Goal: Communication & Community: Participate in discussion

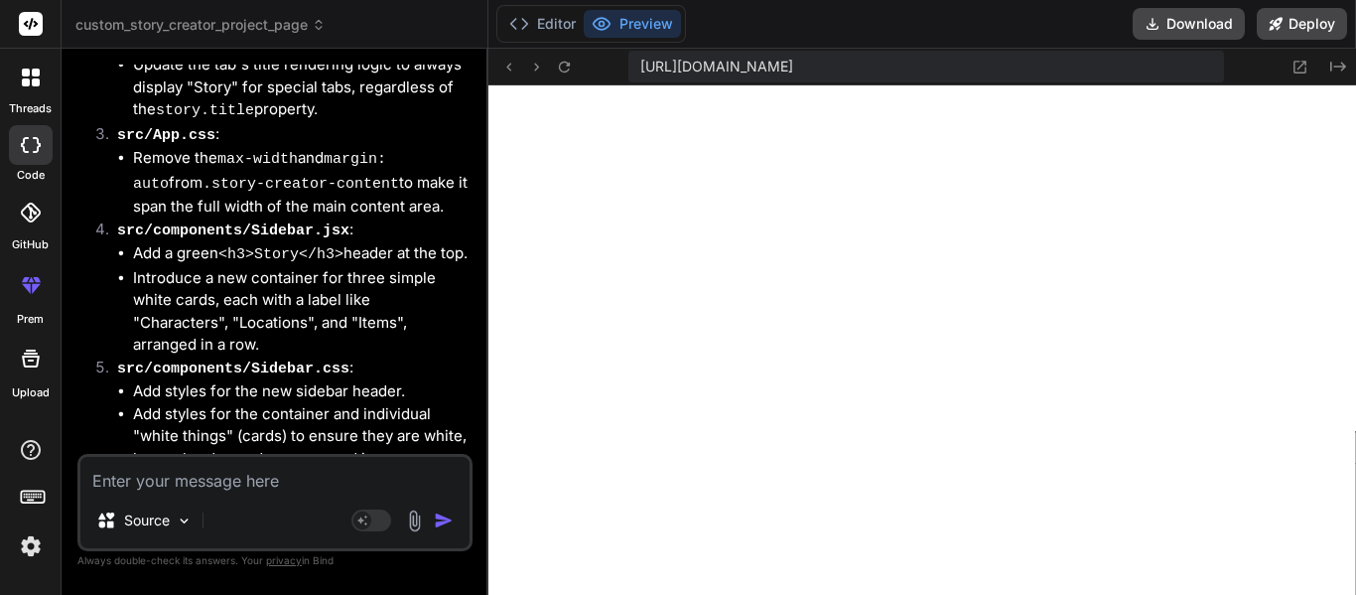
scroll to position [8752, 0]
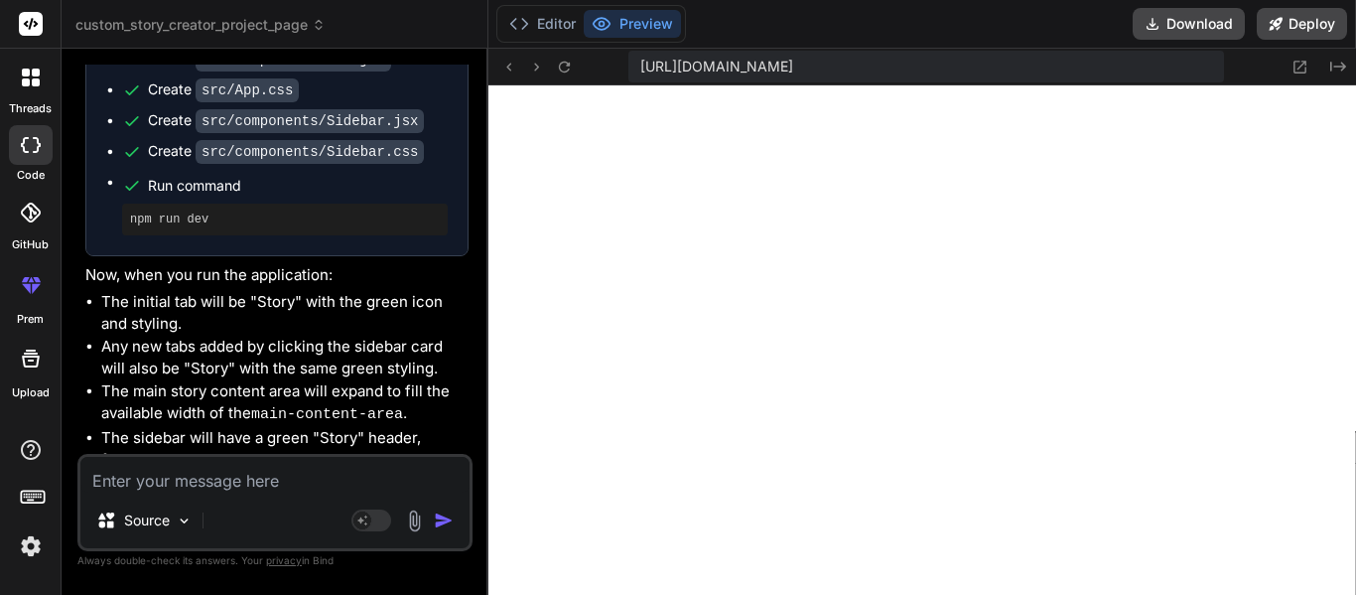
click at [160, 477] on textarea at bounding box center [274, 475] width 389 height 36
type textarea "T"
type textarea "x"
type textarea "Th"
type textarea "x"
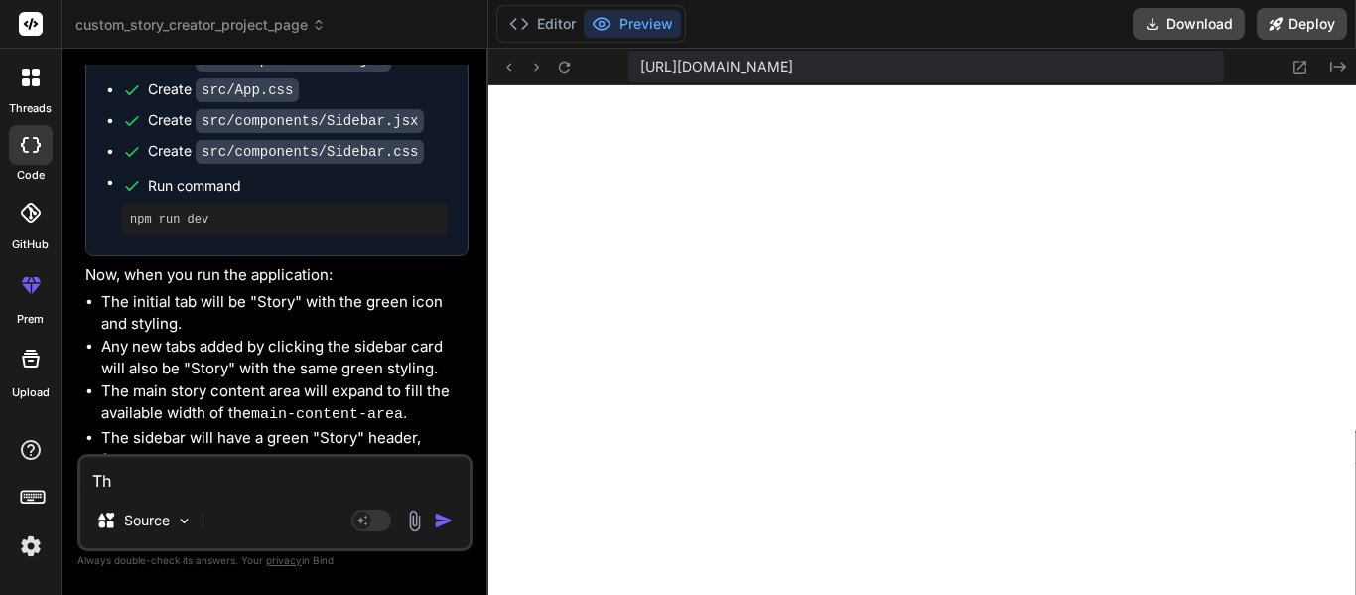
type textarea "The"
type textarea "x"
type textarea "The"
type textarea "x"
type textarea "The s"
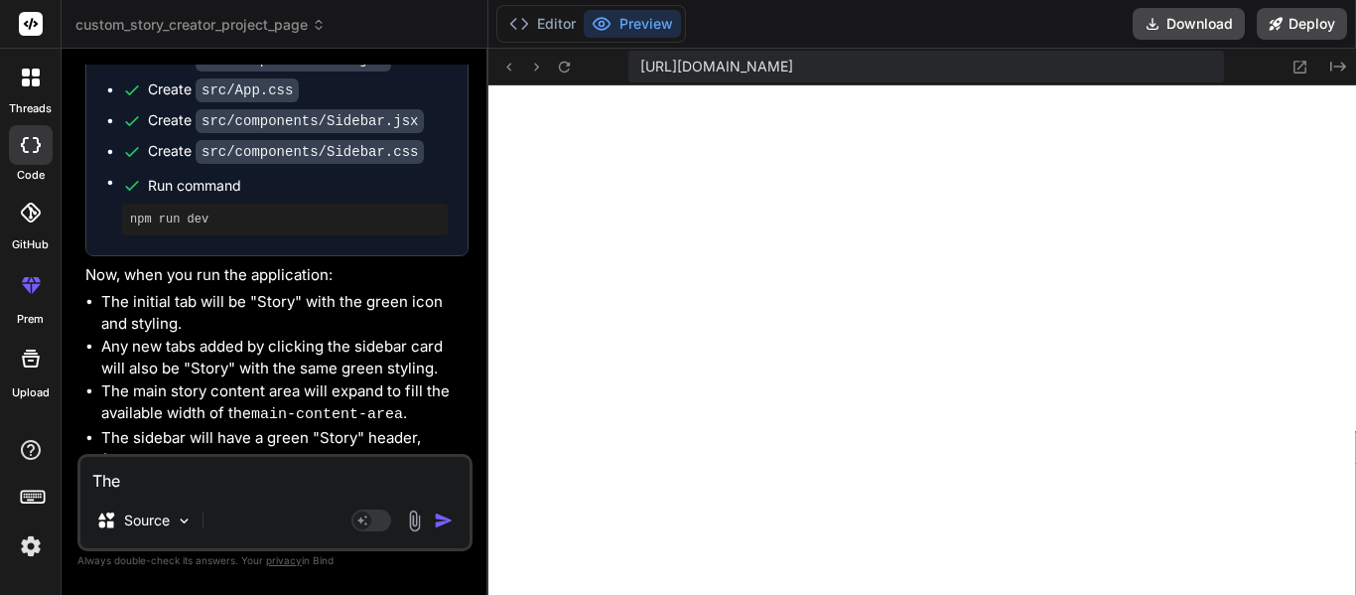
type textarea "x"
type textarea "The st"
type textarea "x"
type textarea "The sto"
type textarea "x"
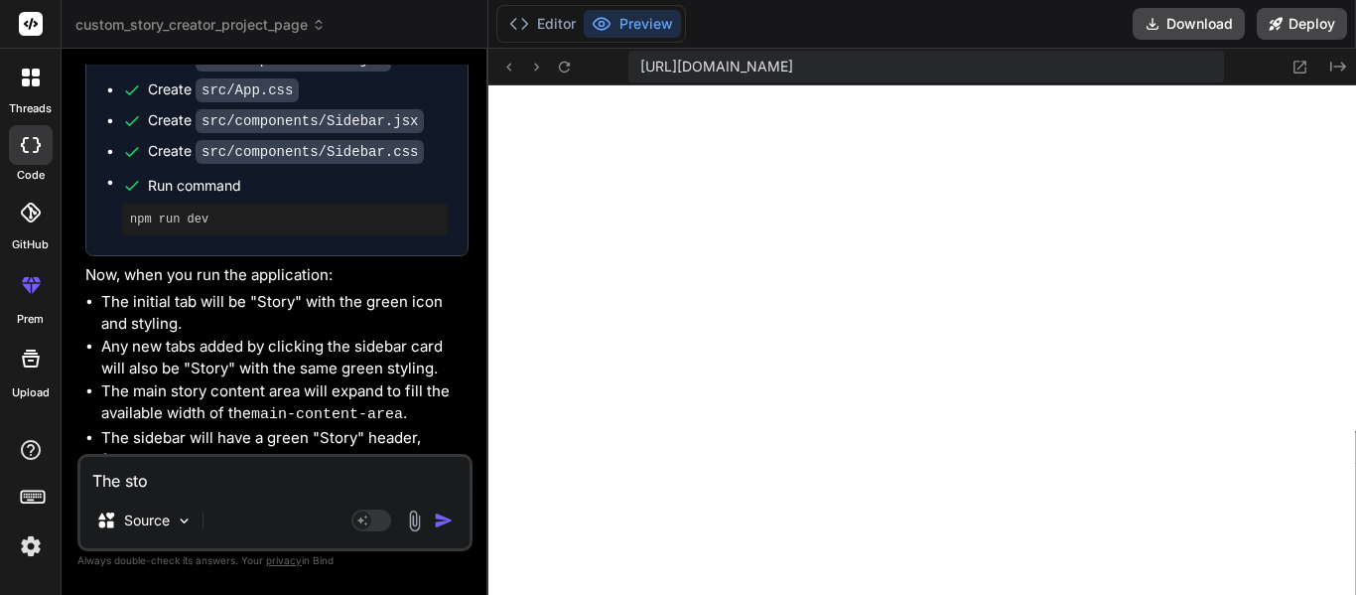
type textarea "The stor"
type textarea "x"
type textarea "The story"
type textarea "x"
type textarea "The story"
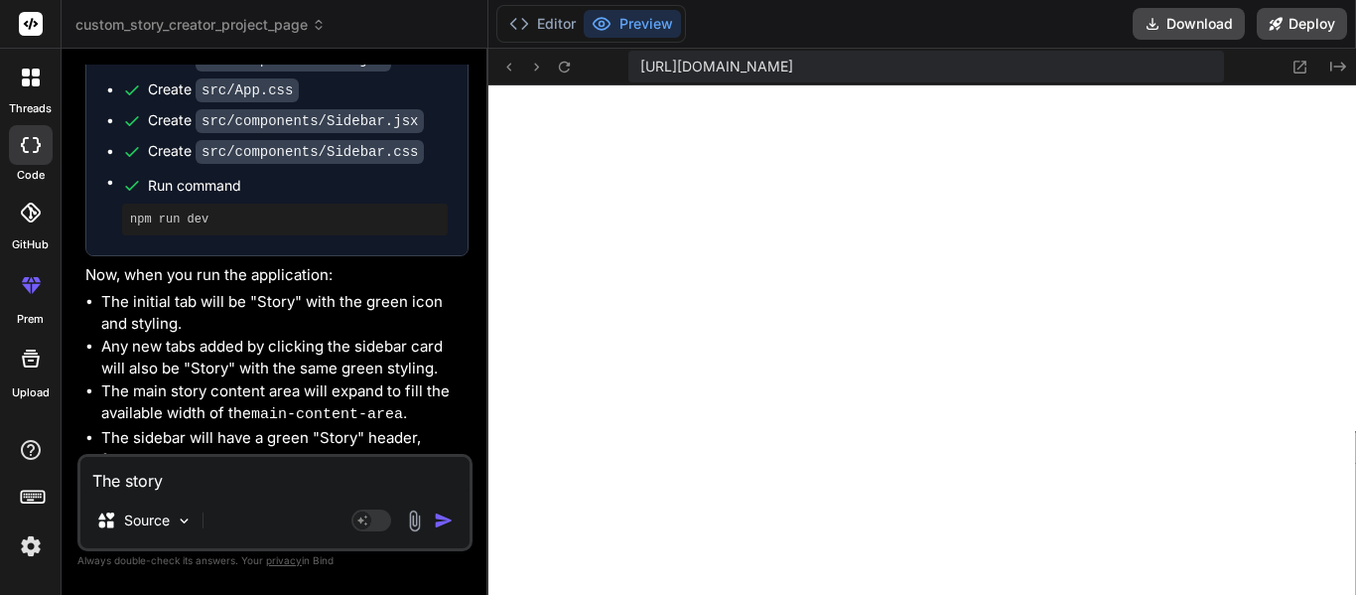
type textarea "x"
type textarea "The story s"
type textarea "x"
type textarea "The story sh"
type textarea "x"
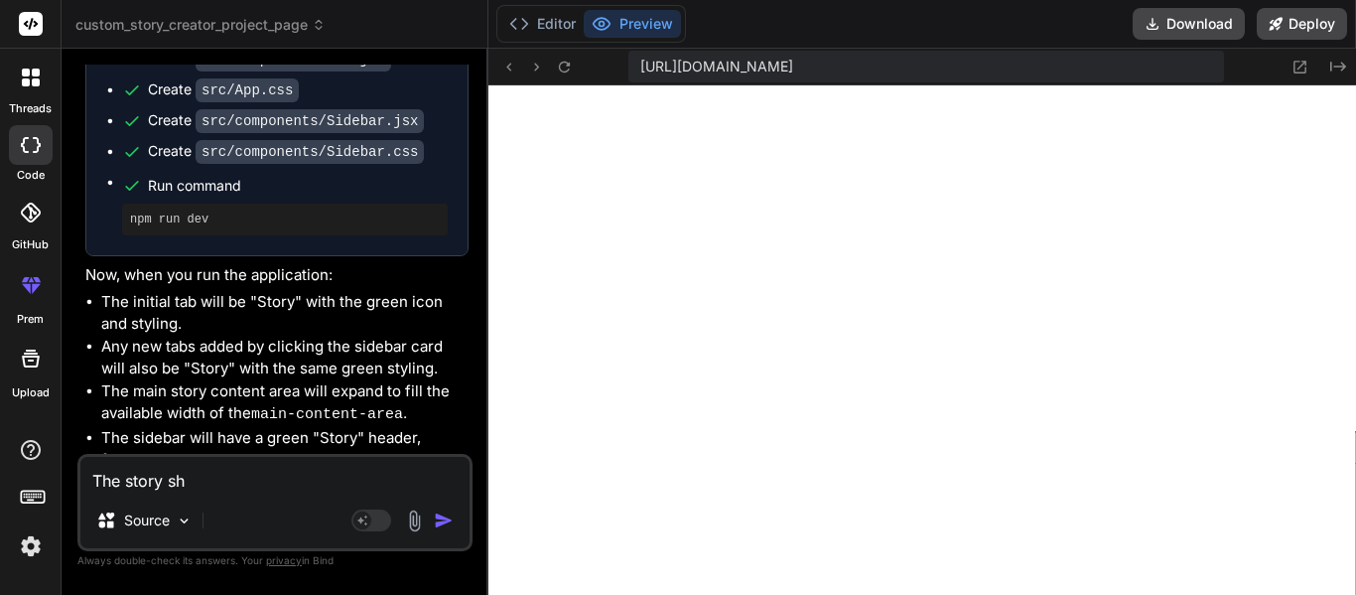
type textarea "The story sho"
type textarea "x"
type textarea "The story shou"
type textarea "x"
type textarea "The story shoul"
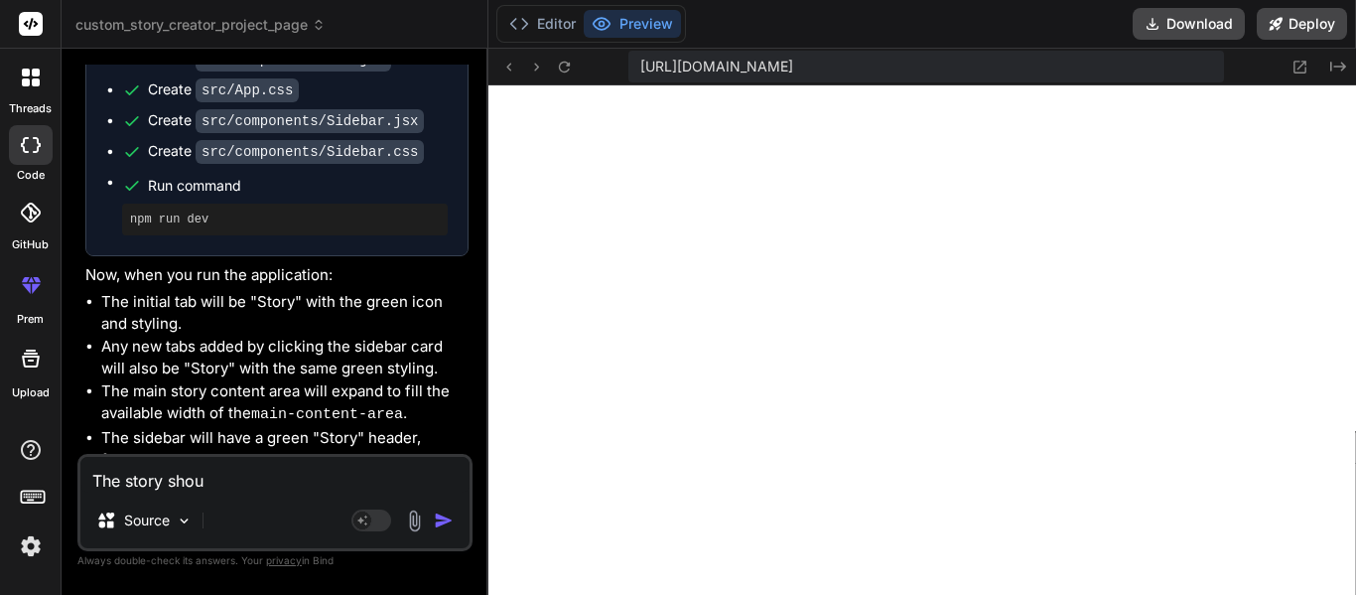
type textarea "x"
type textarea "The story should"
type textarea "x"
type textarea "The story should"
type textarea "x"
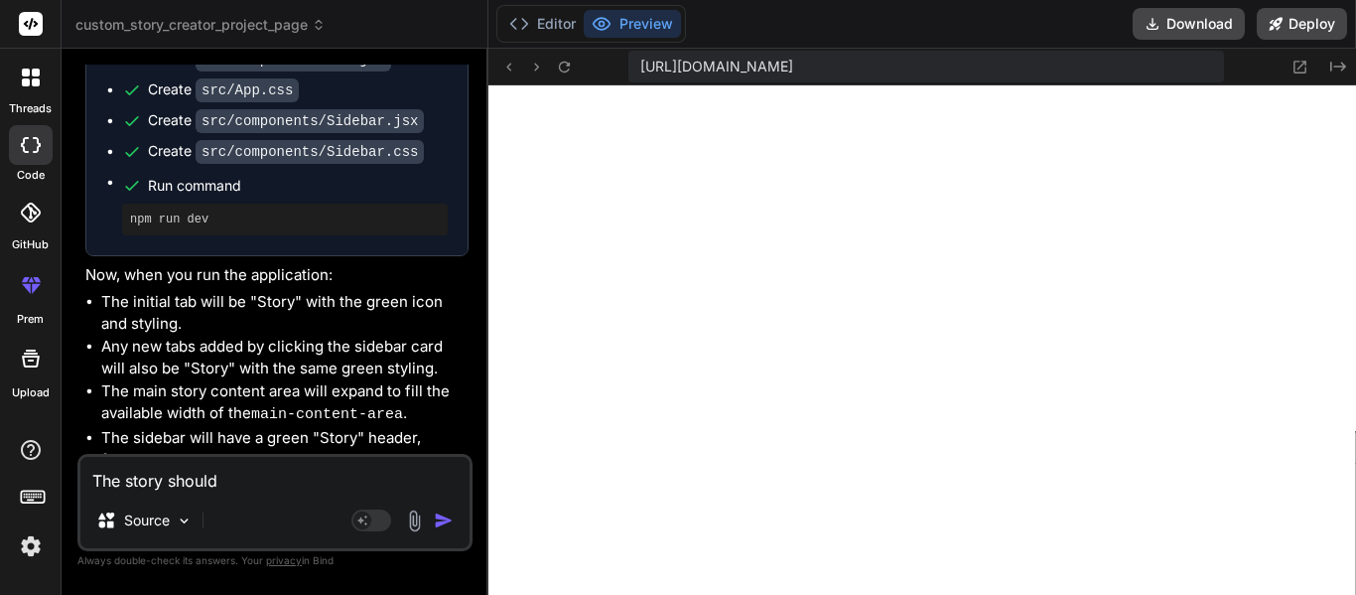
type textarea "The story should h"
type textarea "x"
type textarea "The story should ha"
type textarea "x"
type textarea "The story should hav"
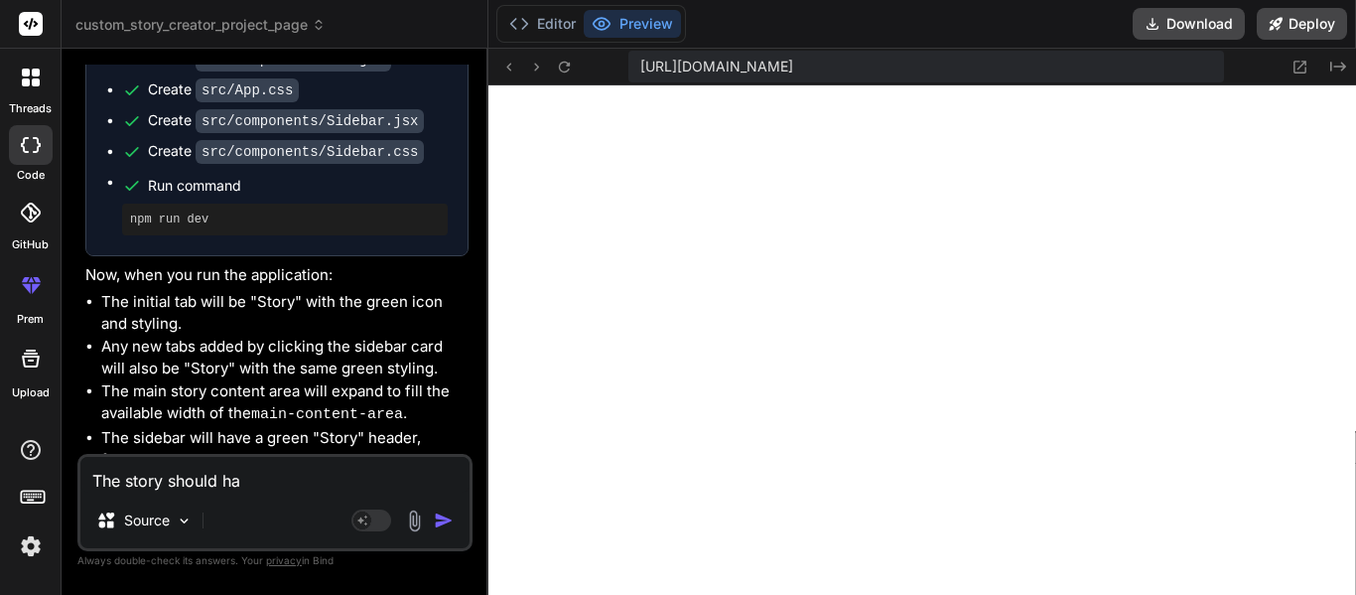
type textarea "x"
type textarea "The story should have"
type textarea "x"
type textarea "The story should have"
type textarea "x"
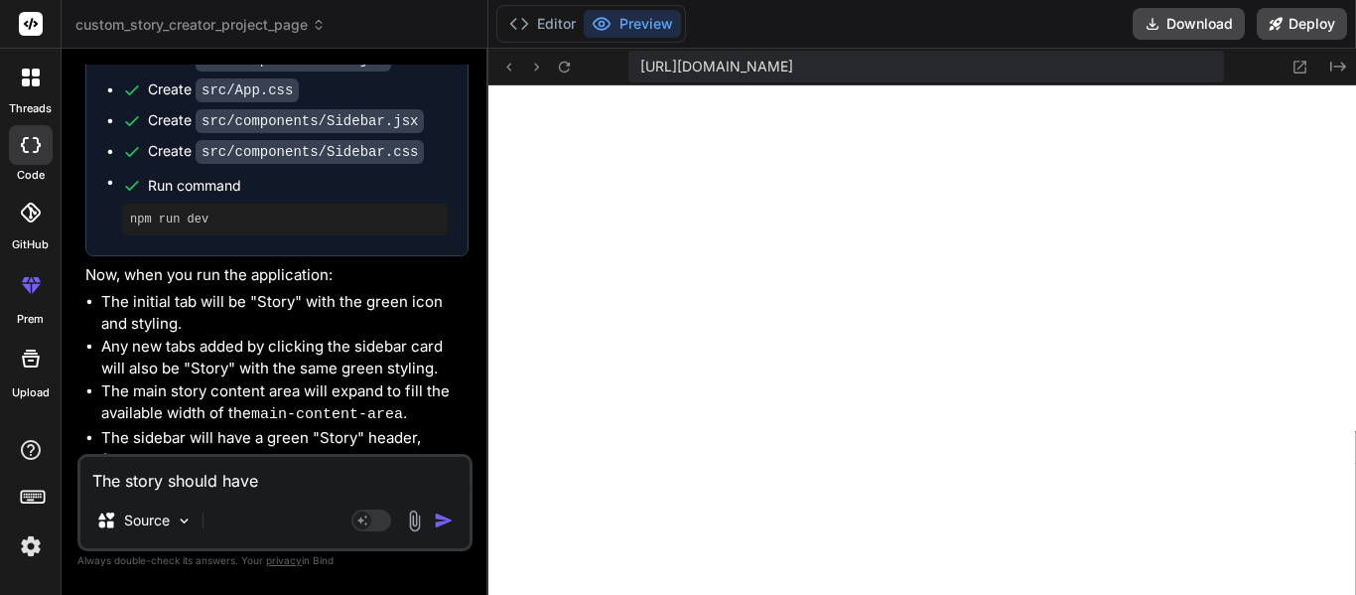
type textarea "The story should have a"
type textarea "x"
type textarea "The story should have a"
type textarea "x"
type textarea "The story should have a t"
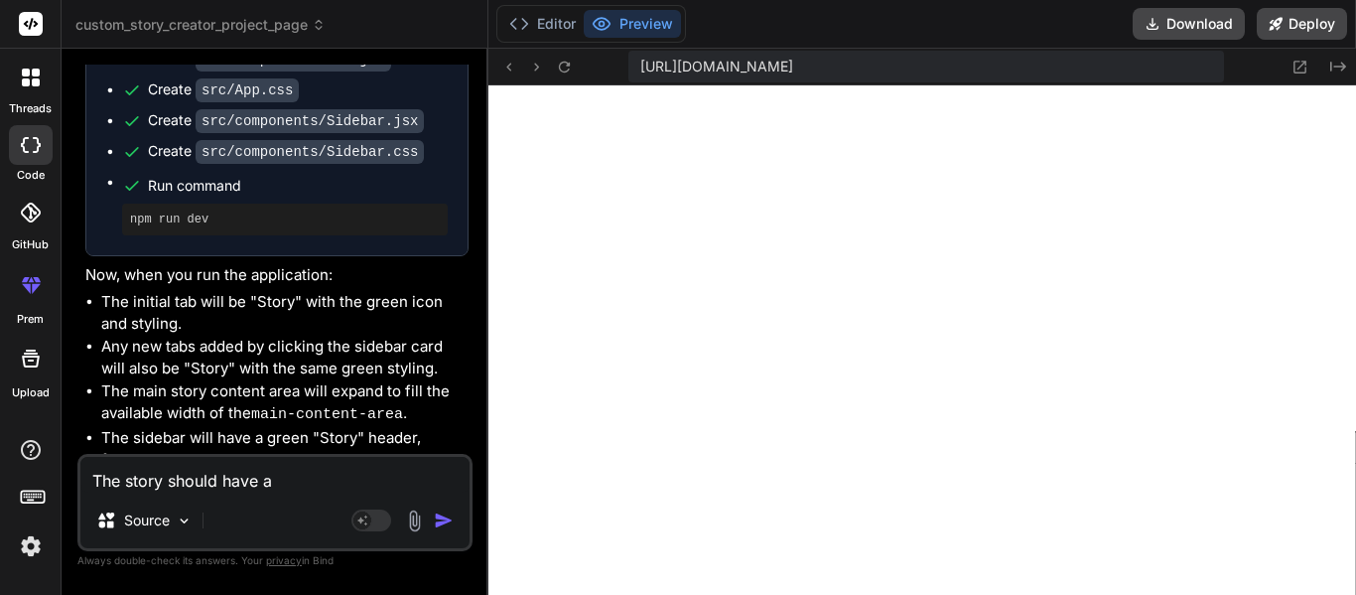
type textarea "x"
type textarea "The story should have a tr"
type textarea "x"
type textarea "The story should have a tra"
type textarea "x"
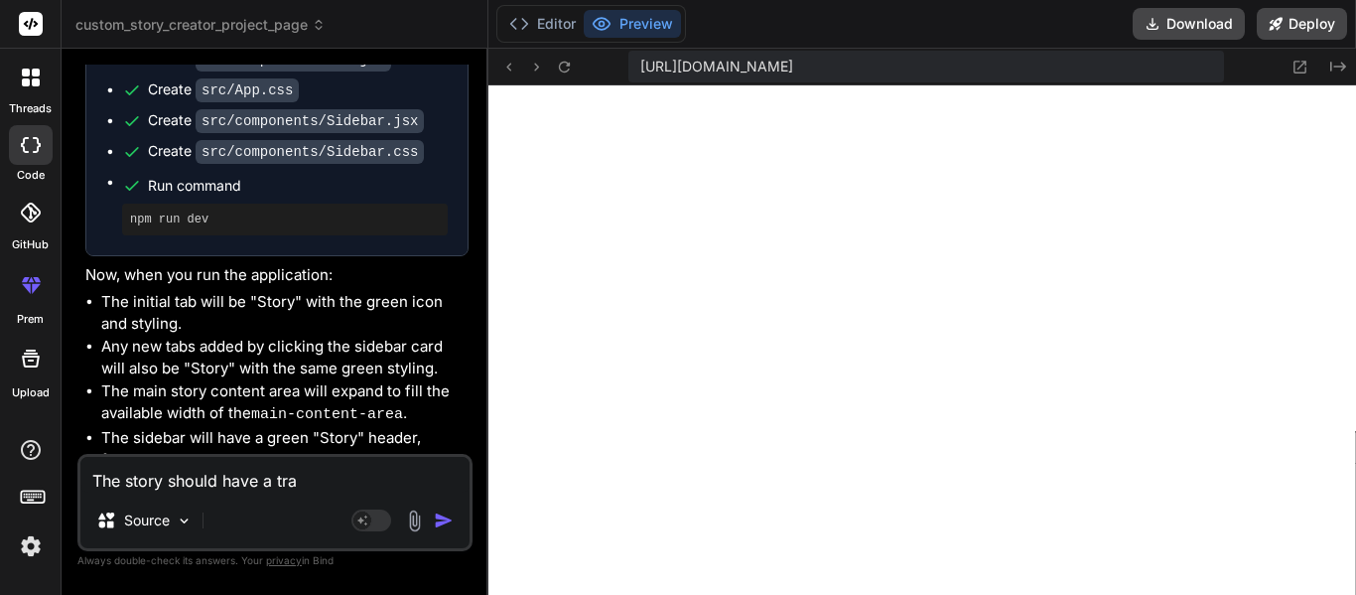
type textarea "The story should have a [PERSON_NAME]"
type textarea "x"
type textarea "The story should have a trans"
type textarea "x"
type textarea "The story should have a transp"
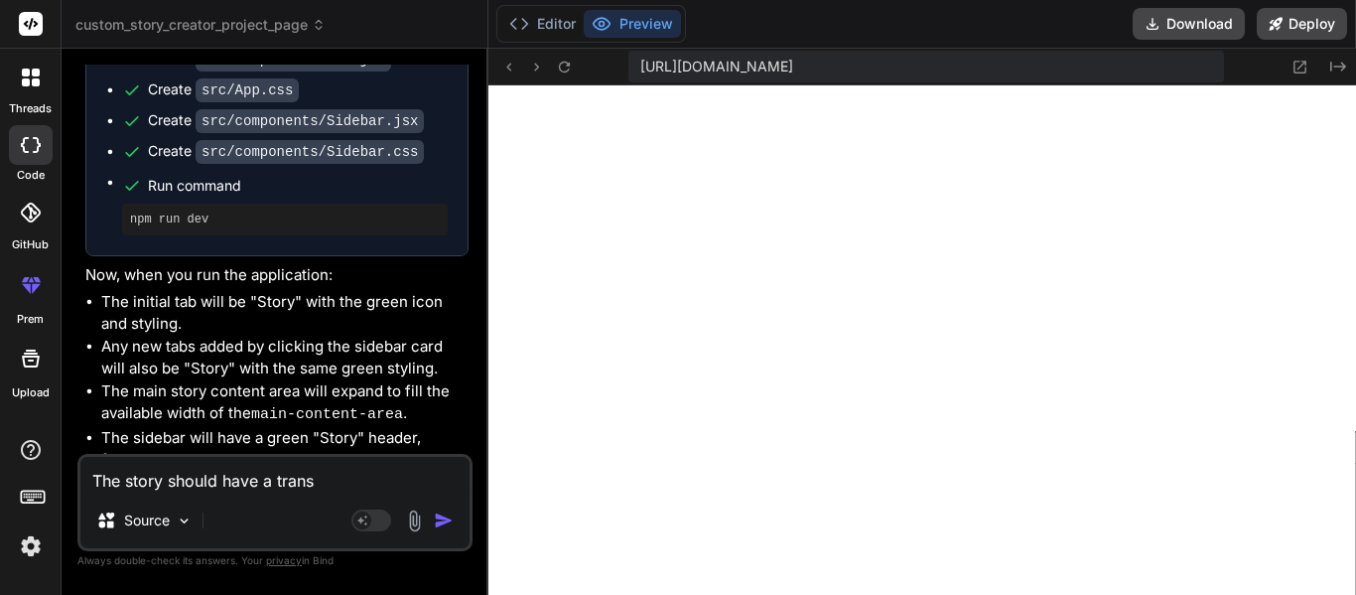
type textarea "x"
type textarea "The story should have a transpa"
type textarea "x"
type textarea "The story should have a transpar"
type textarea "x"
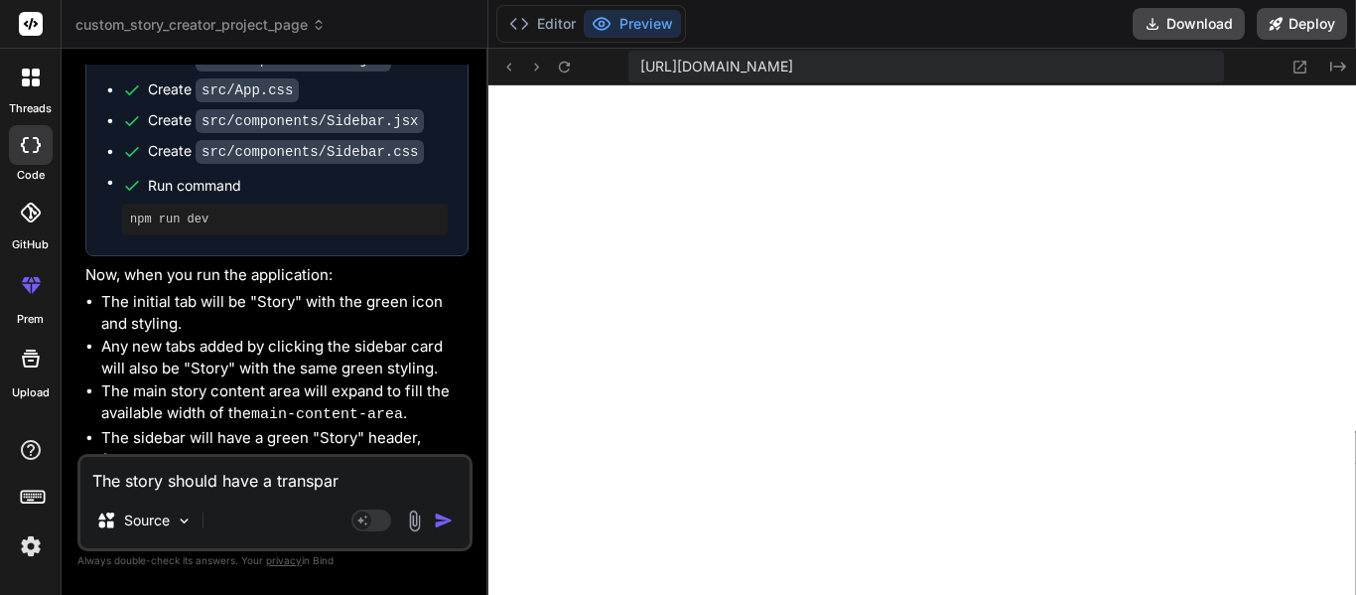
type textarea "The story should have a transpare"
type textarea "x"
type textarea "The story should have a transparen"
type textarea "x"
type textarea "The story should have a transparent"
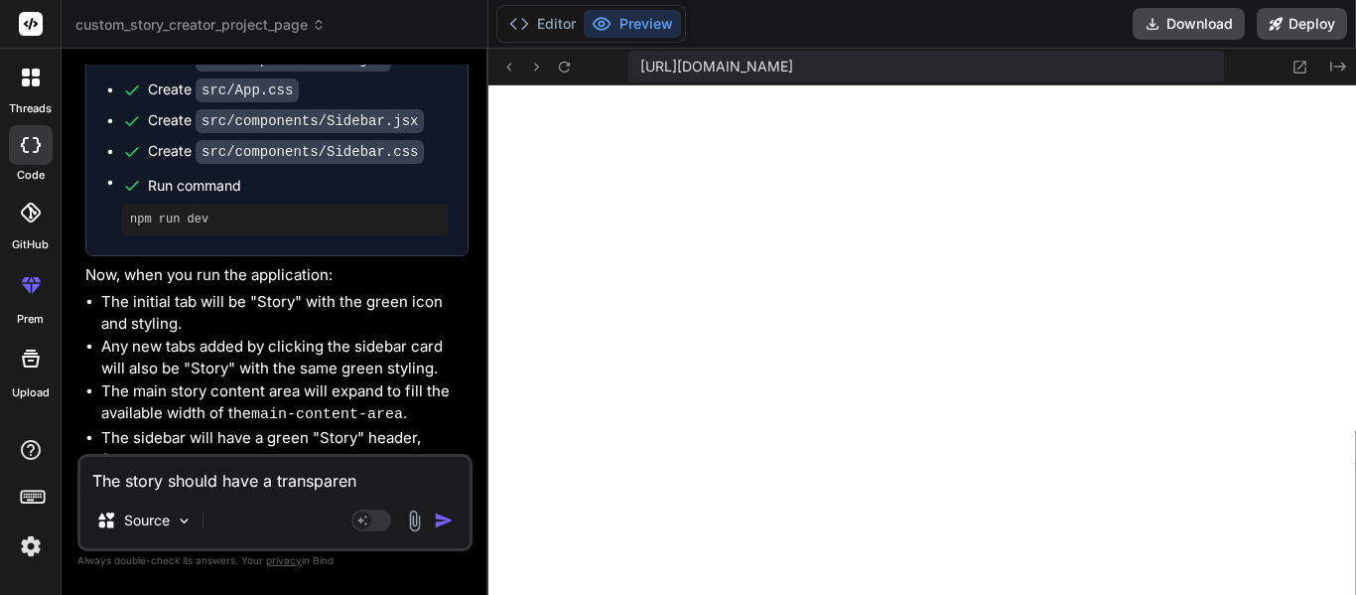
type textarea "x"
type textarea "The story should have a transparent"
type textarea "x"
type textarea "The w"
type textarea "x"
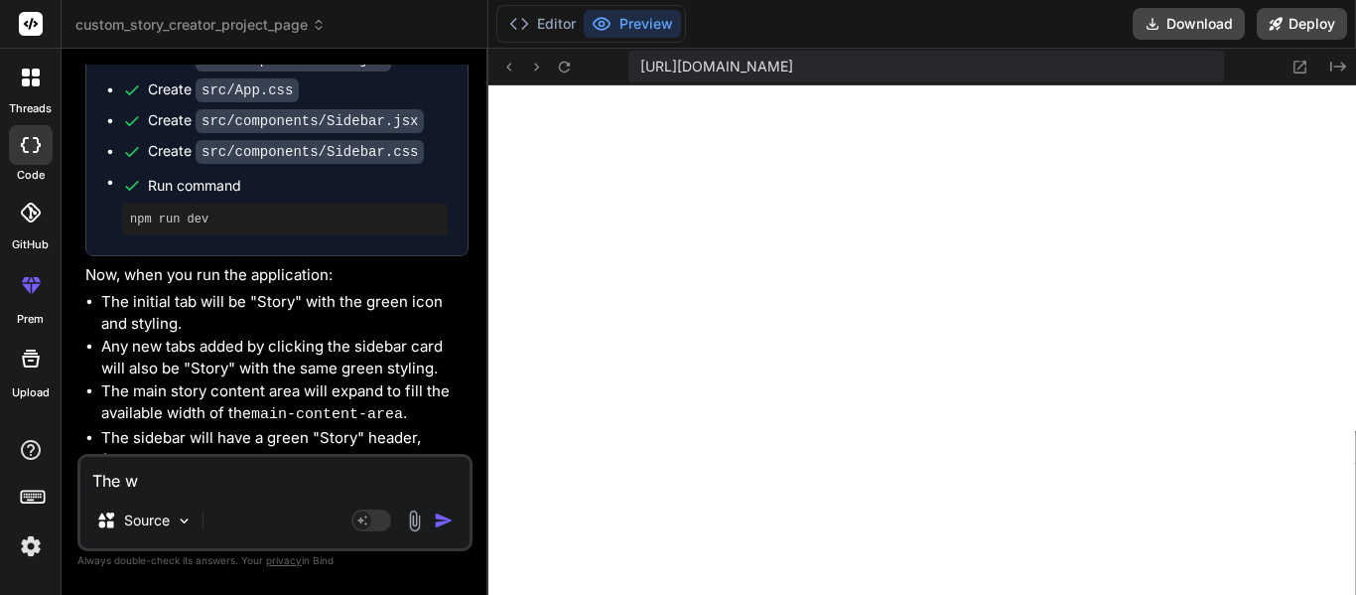
type textarea "The wh"
type textarea "x"
type textarea "The whi"
type textarea "x"
type textarea "The whit"
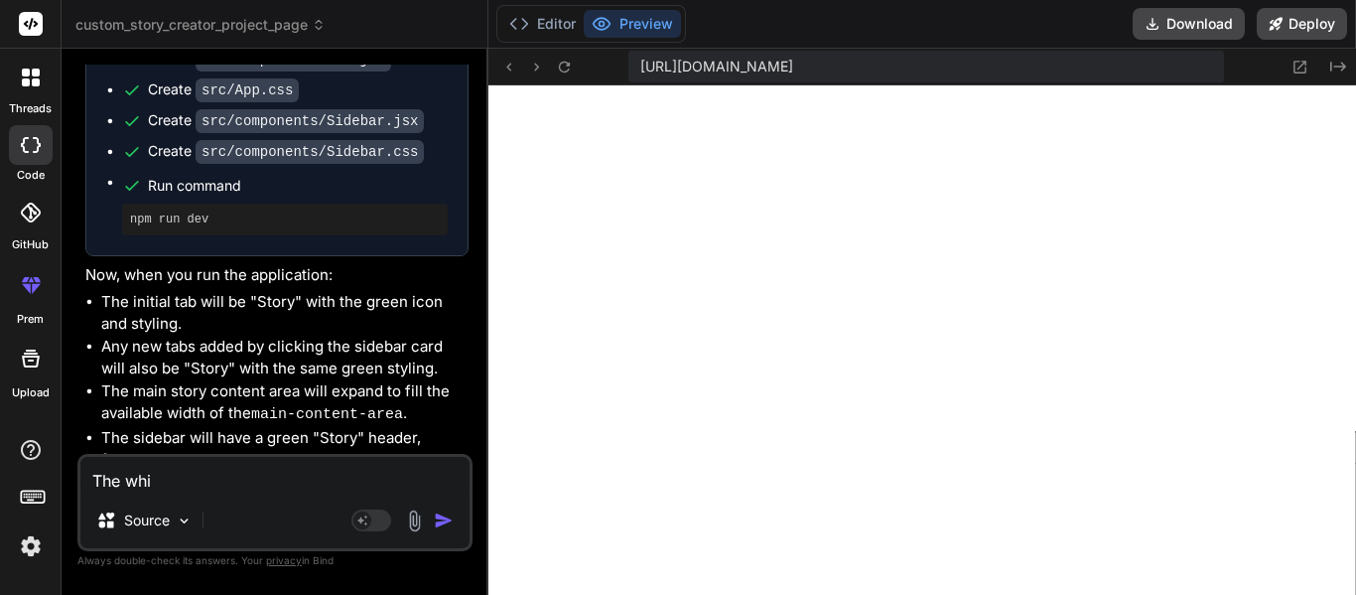
type textarea "x"
type textarea "The white"
type textarea "x"
type textarea "The white"
type textarea "x"
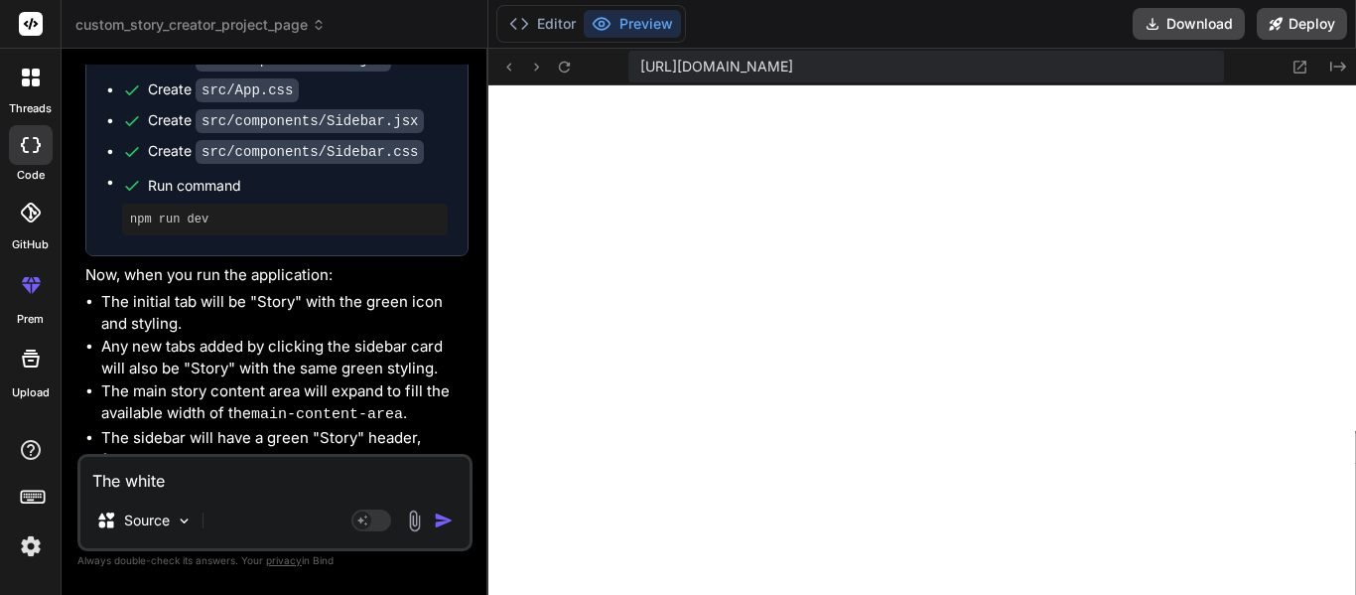
type textarea "The white t"
type textarea "x"
type textarea "The white th"
type textarea "x"
type textarea "The white thi"
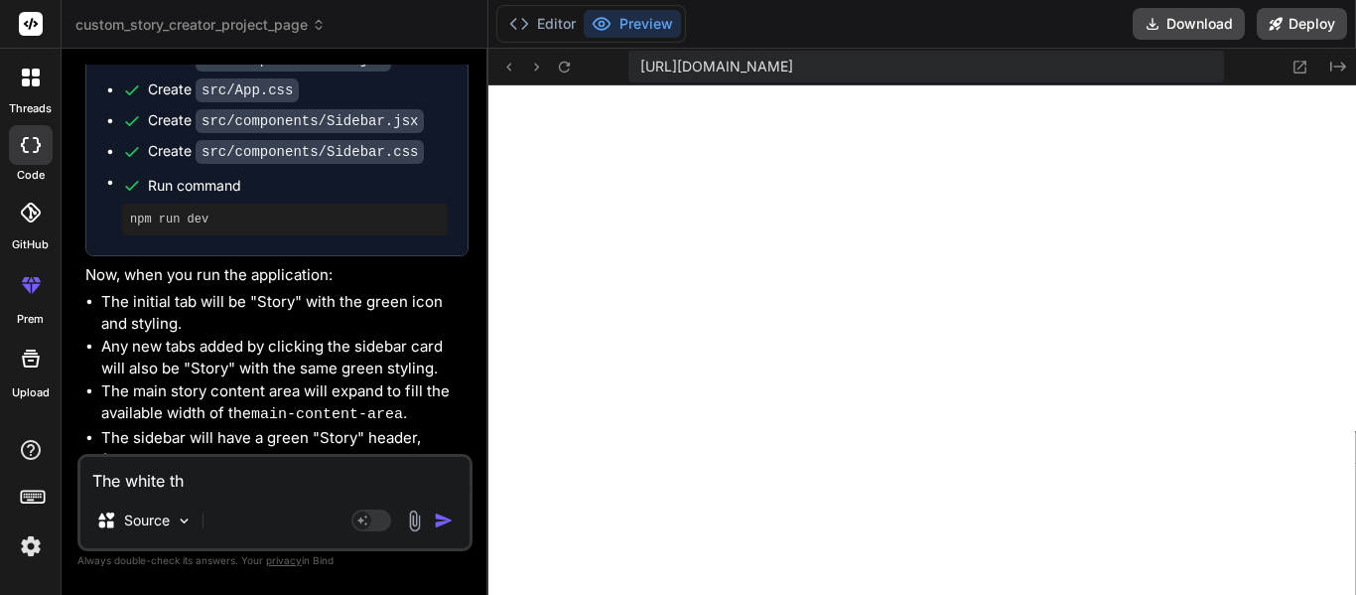
type textarea "x"
type textarea "The white thin"
type textarea "x"
type textarea "The white thing"
type textarea "x"
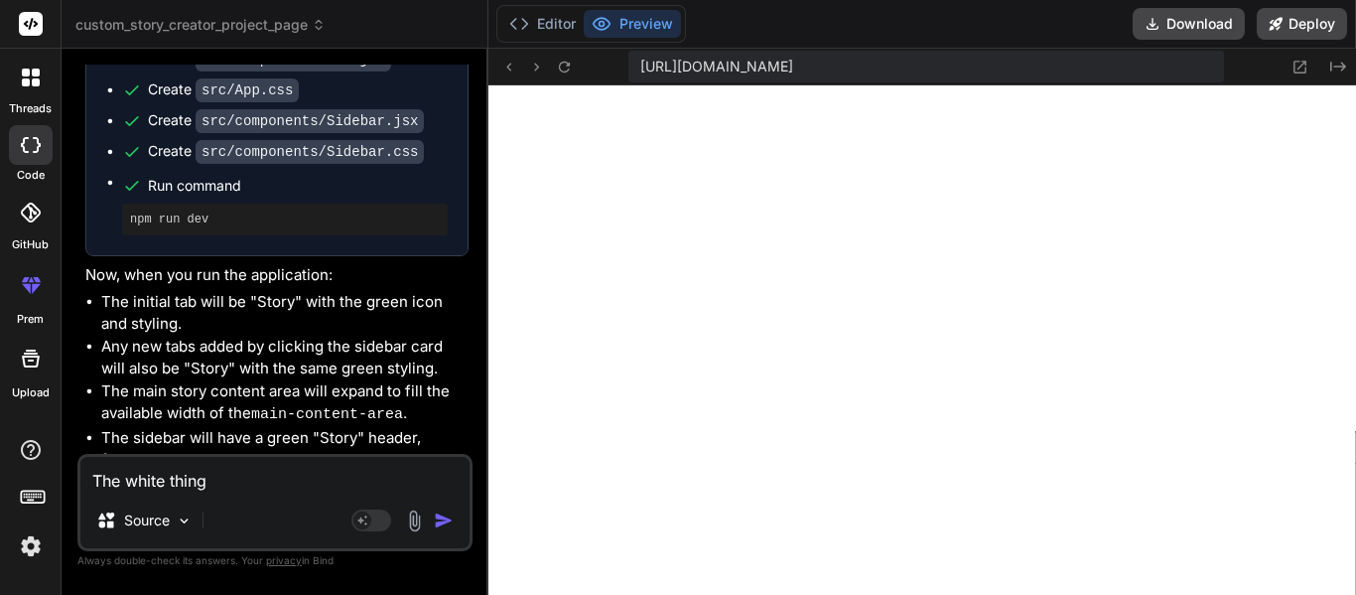
type textarea "The white things"
type textarea "x"
type textarea "The white things"
type textarea "x"
type textarea "The white things s"
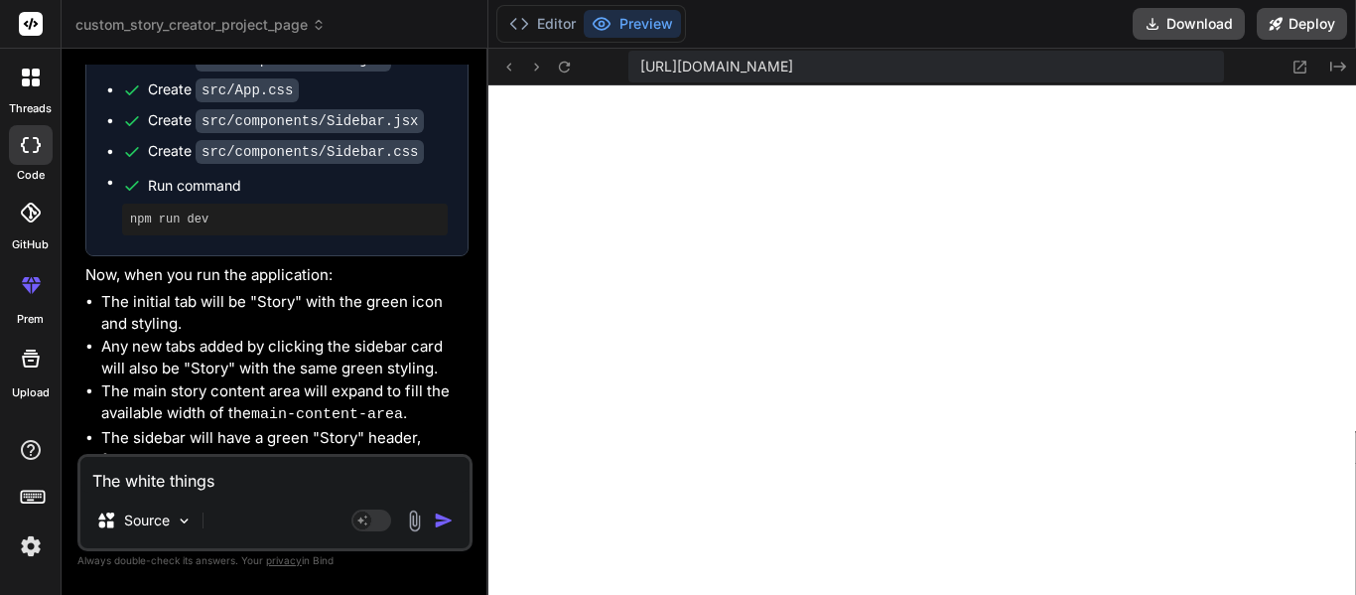
type textarea "x"
type textarea "The white things sh"
type textarea "x"
type textarea "The white things sho"
type textarea "x"
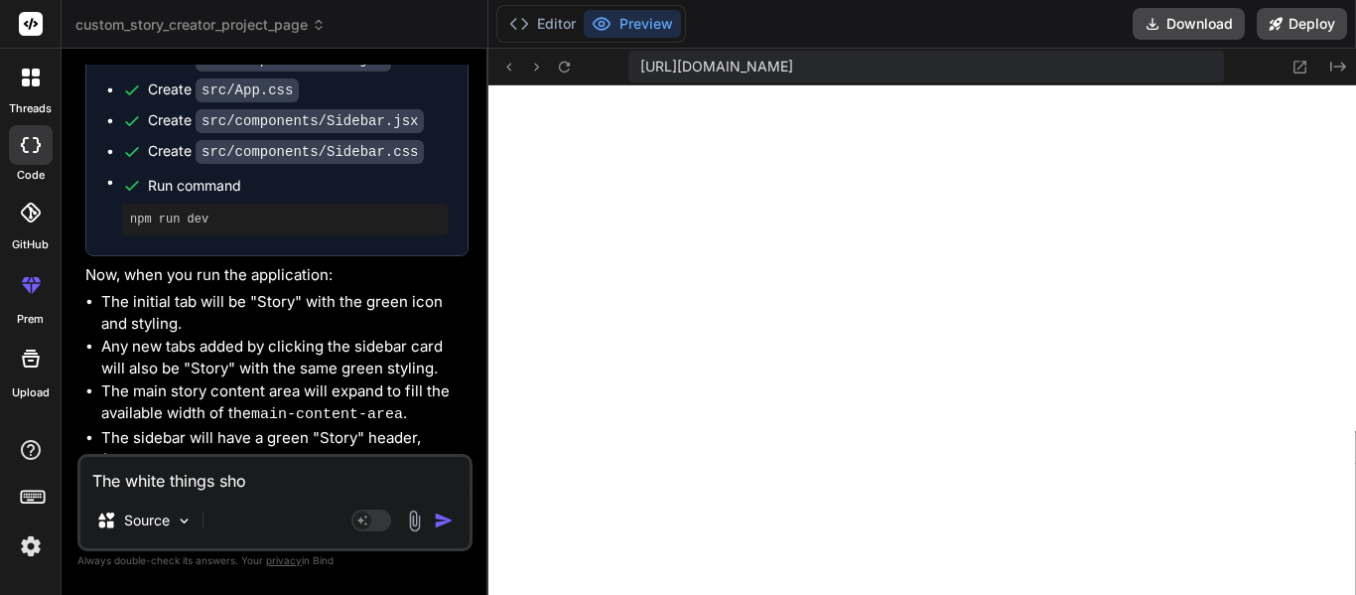
type textarea "The white things shou"
type textarea "x"
type textarea "The white things shoul"
type textarea "x"
type textarea "The white things should"
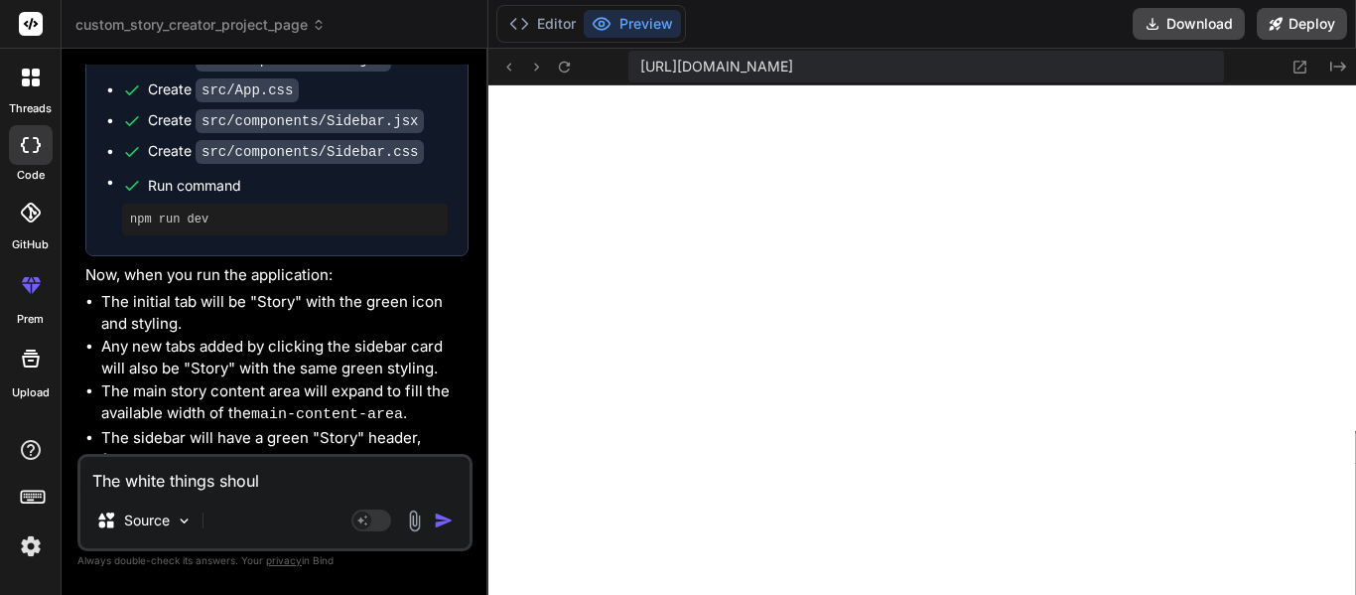
type textarea "x"
type textarea "The white things should"
type textarea "x"
type textarea "The white things should b"
type textarea "x"
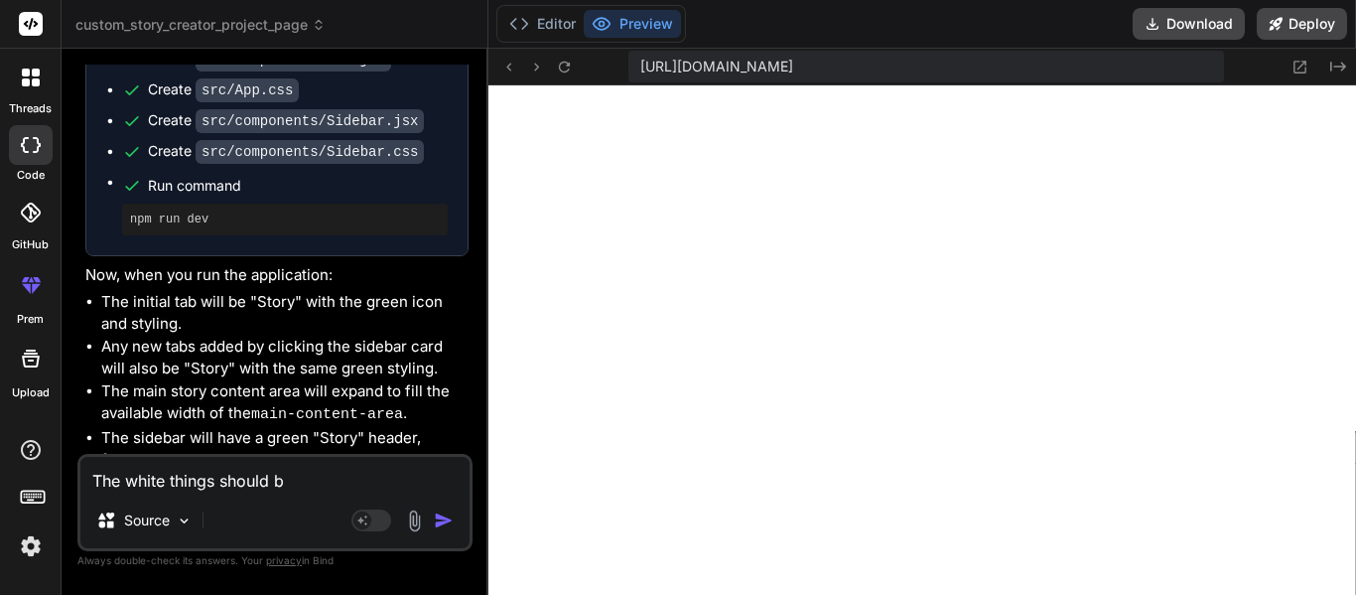
type textarea "The white things should be"
type textarea "x"
type textarea "The white things should be"
type textarea "x"
type textarea "The white things should be t"
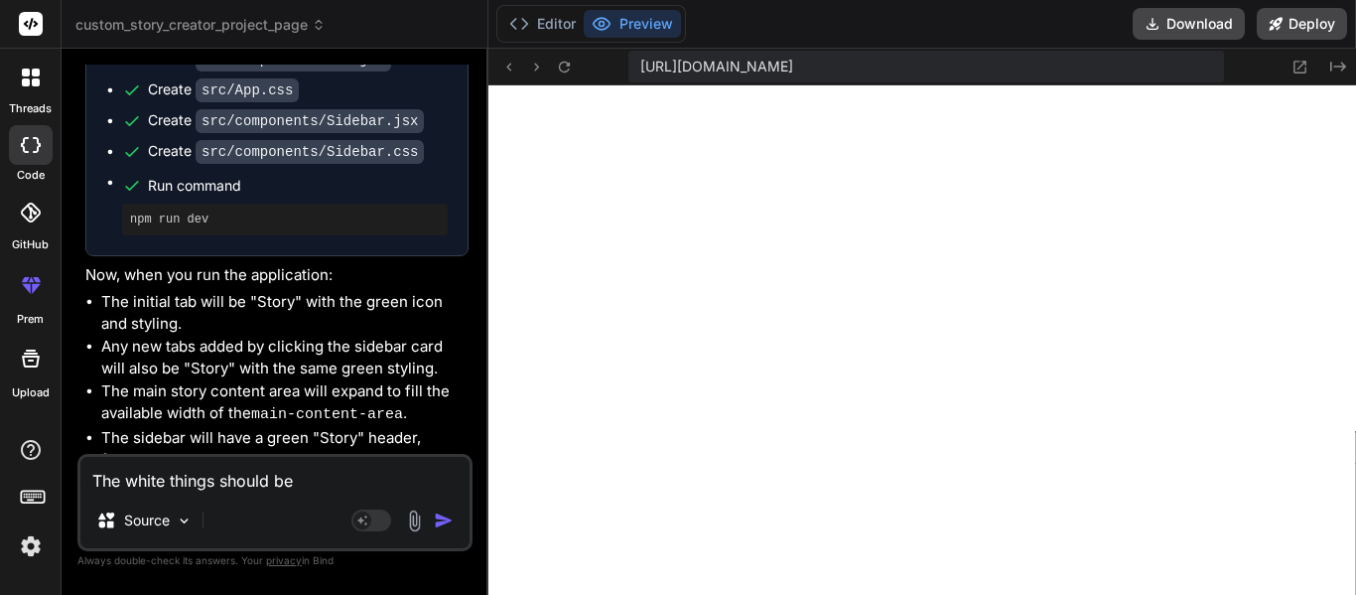
type textarea "x"
type textarea "The white things should be tr"
type textarea "x"
type textarea "The white things should be tra"
type textarea "x"
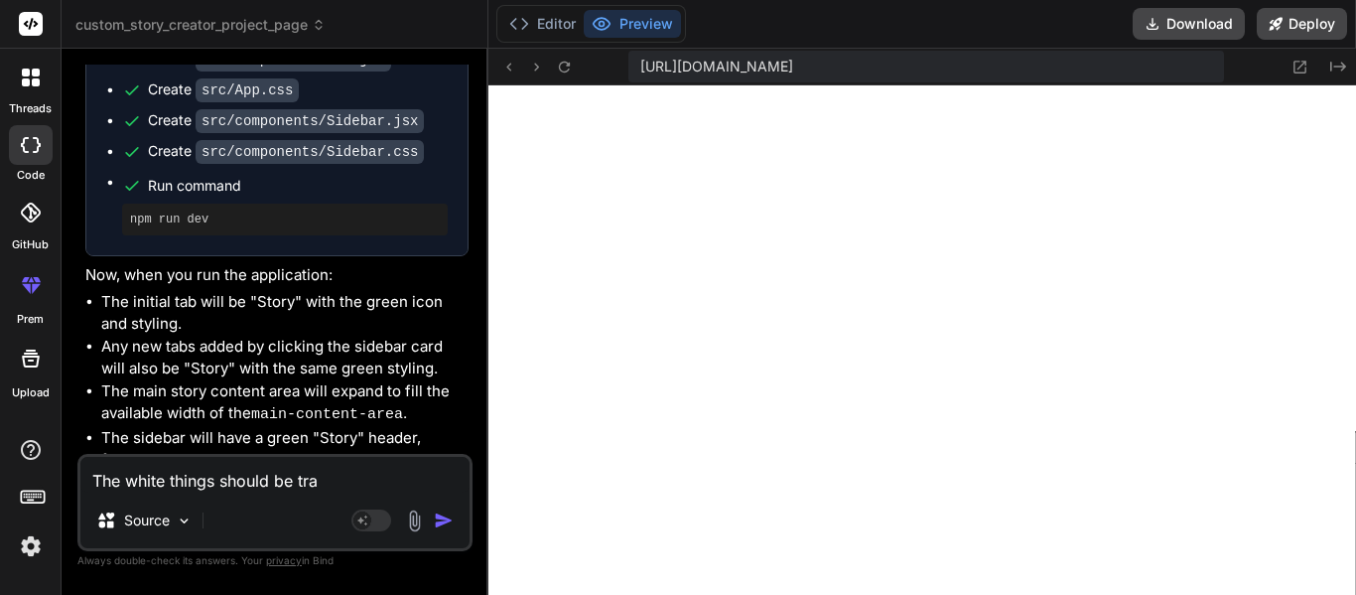
type textarea "The white things should be [PERSON_NAME]"
type textarea "x"
type textarea "The white things should be trans"
type textarea "x"
type textarea "The white things should be transp"
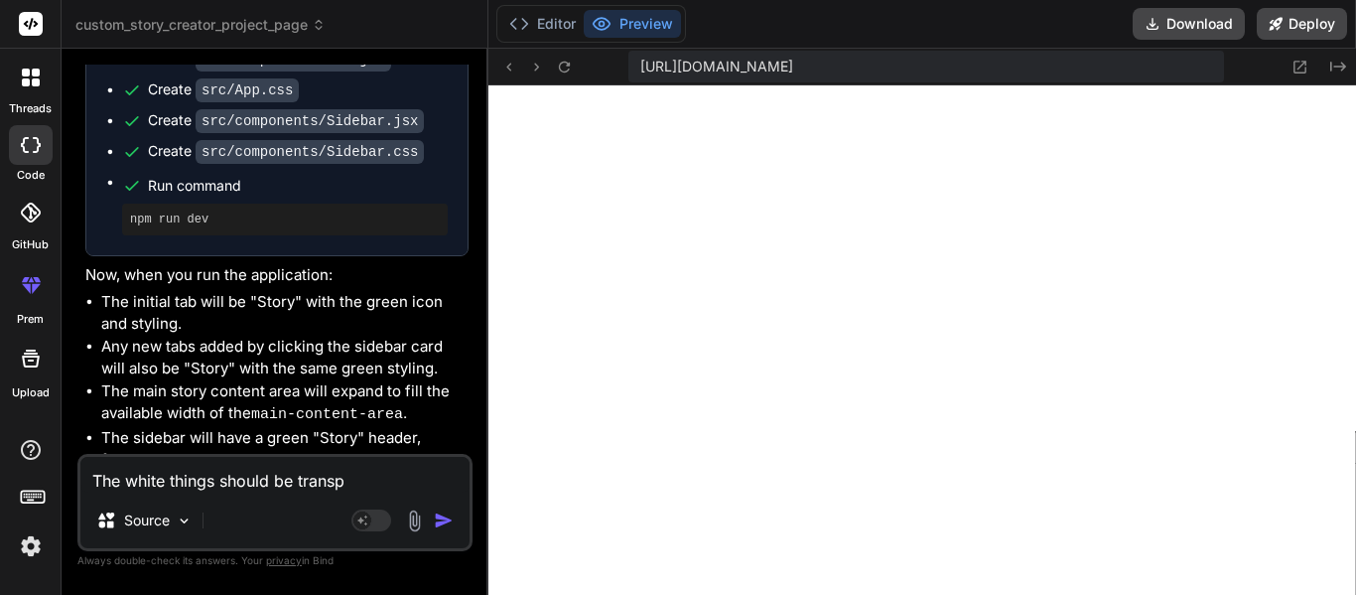
type textarea "x"
type textarea "The white things should be transpa"
type textarea "x"
type textarea "The white things should be transpar"
type textarea "x"
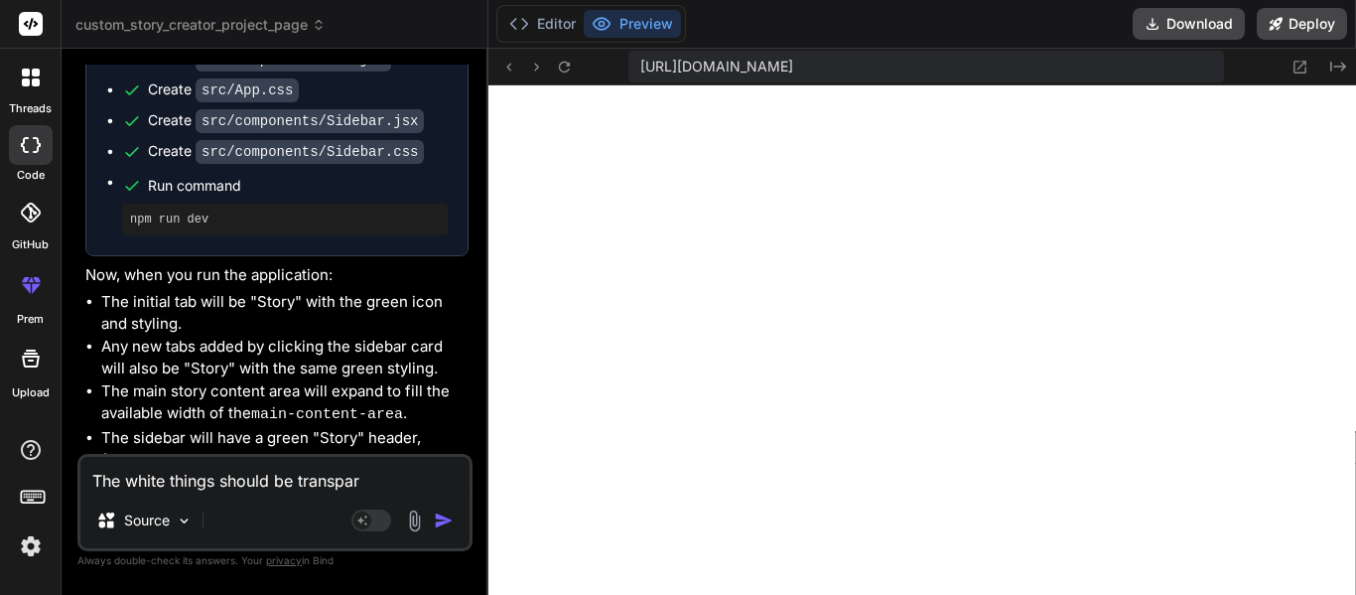
type textarea "The white things should be transpare"
type textarea "x"
type textarea "The white things should be transparen"
type textarea "x"
type textarea "The white things should be transparent"
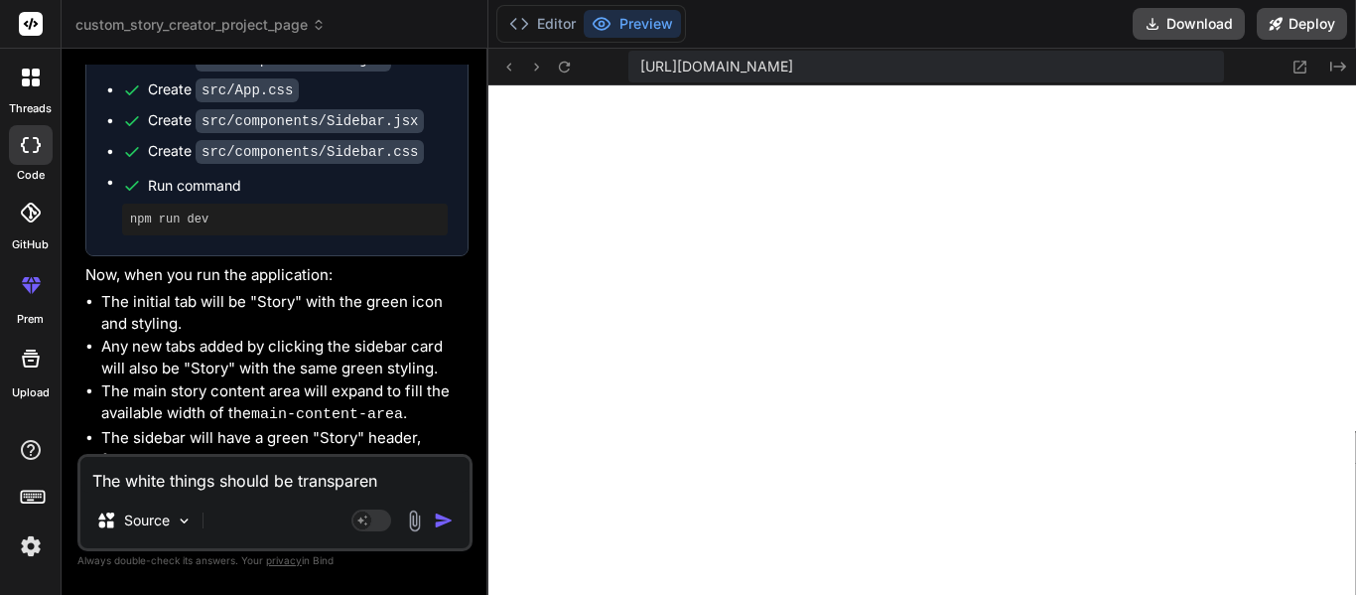
type textarea "x"
type textarea "The white things should be transparent"
type textarea "x"
type textarea "The white things should be transparent t"
type textarea "x"
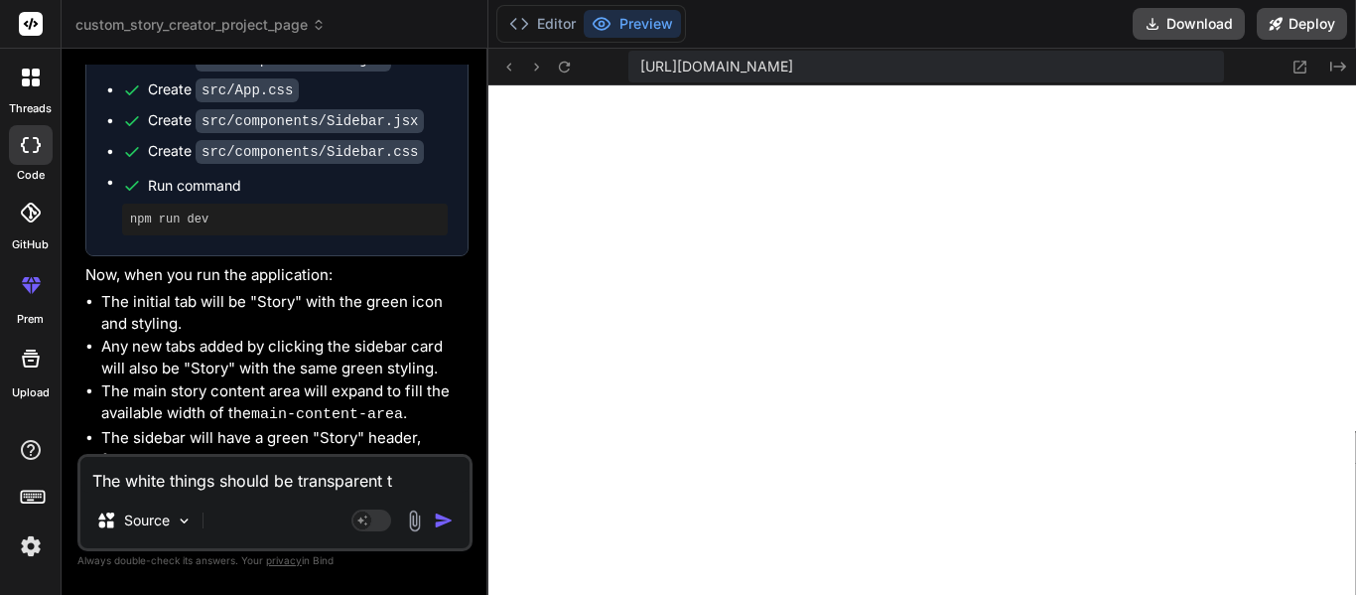
type textarea "The white things should be transparent th"
type textarea "x"
type textarea "The white things should be transparent tha"
type textarea "x"
type textarea "The white things should be transparent that"
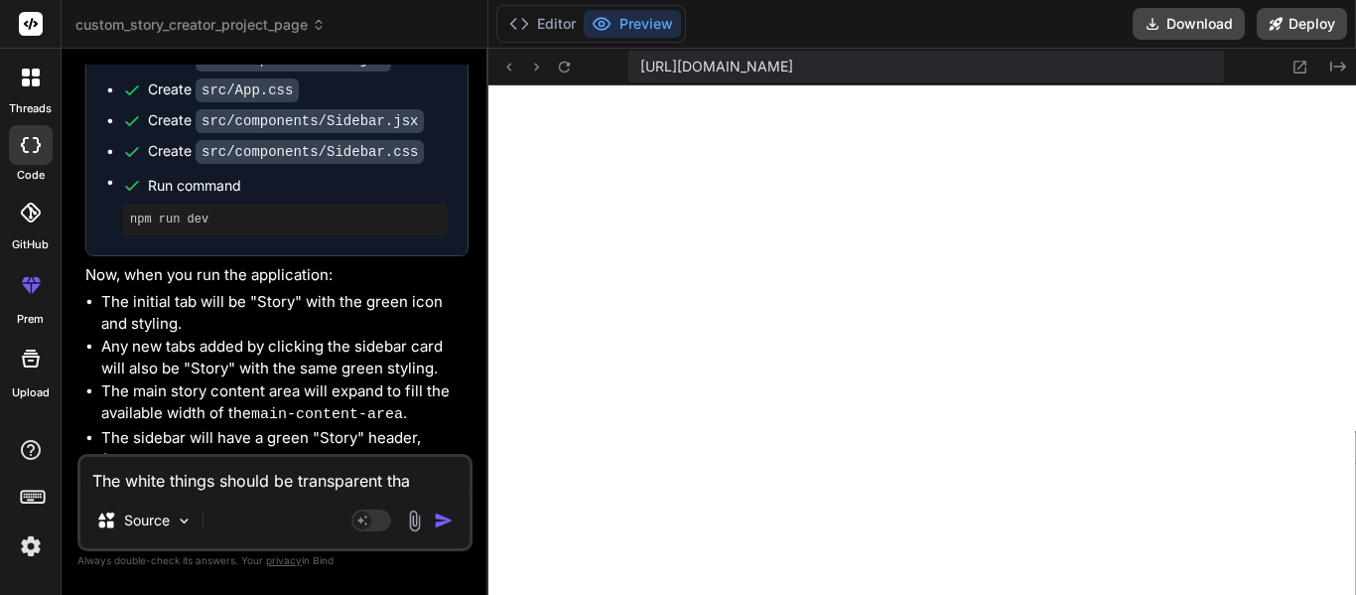
type textarea "x"
type textarea "The white things should be transparent that"
type textarea "x"
type textarea "The white things should be transparent that c"
type textarea "x"
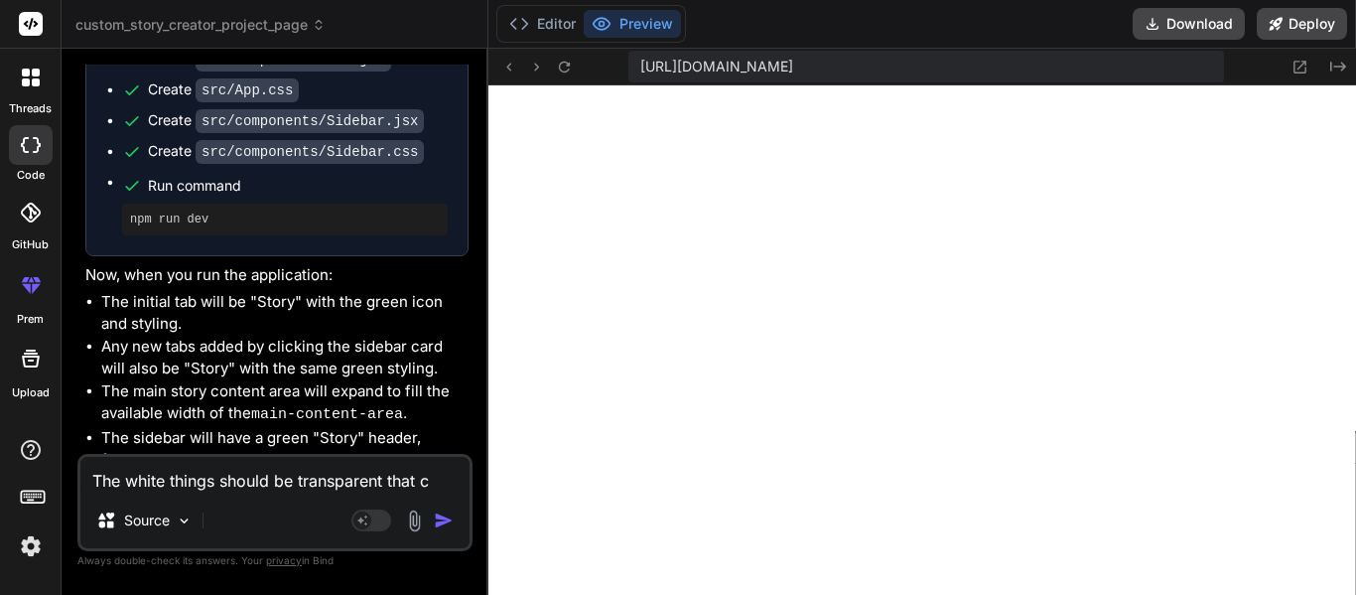
type textarea "The white things should be transparent that ca"
type textarea "x"
type textarea "The white things should be transparent that cao"
type textarea "x"
type textarea "The white things should be transparent that ca"
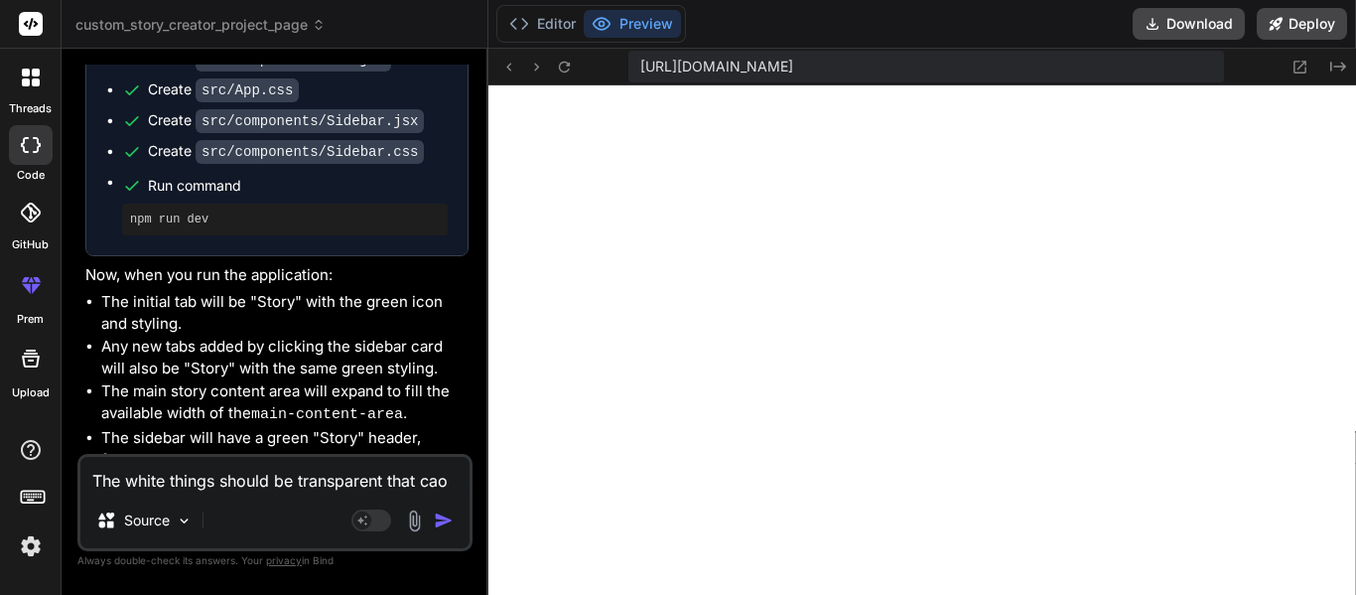
type textarea "x"
type textarea "The white things should be transparent that c"
type textarea "x"
type textarea "The white things should be transparent that co"
type textarea "x"
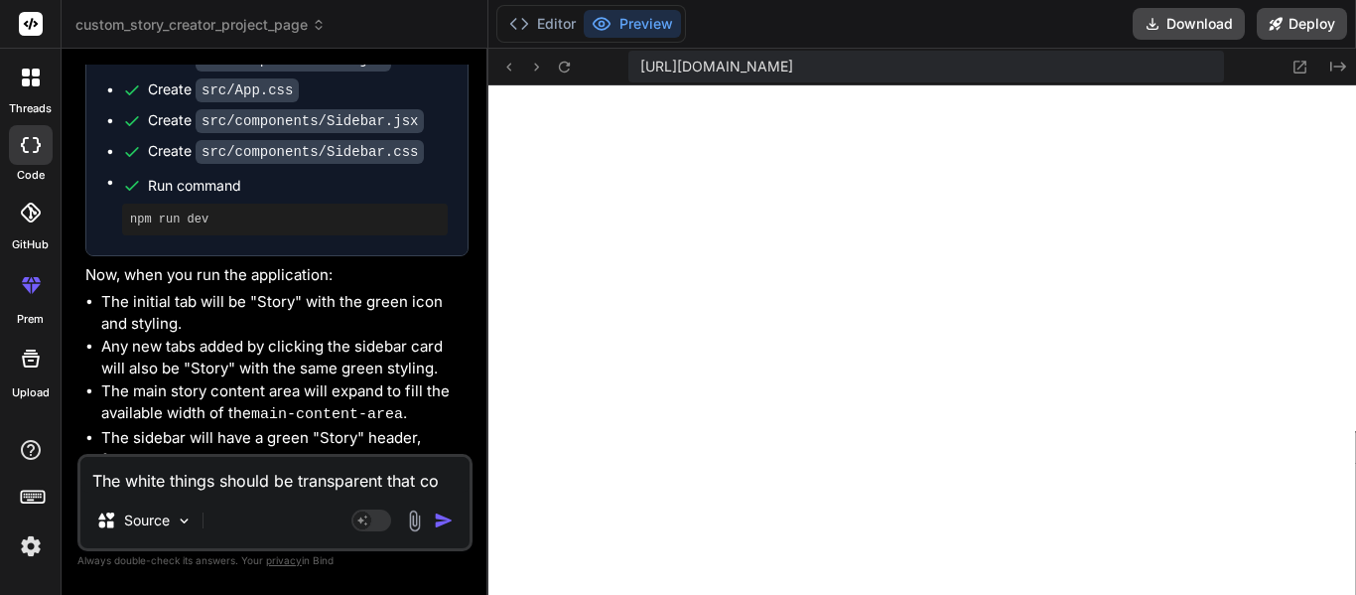
type textarea "The white things should be transparent that com"
type textarea "x"
type textarea "The white things should be transparent that come"
type textarea "x"
type textarea "The white things should be transparent that come"
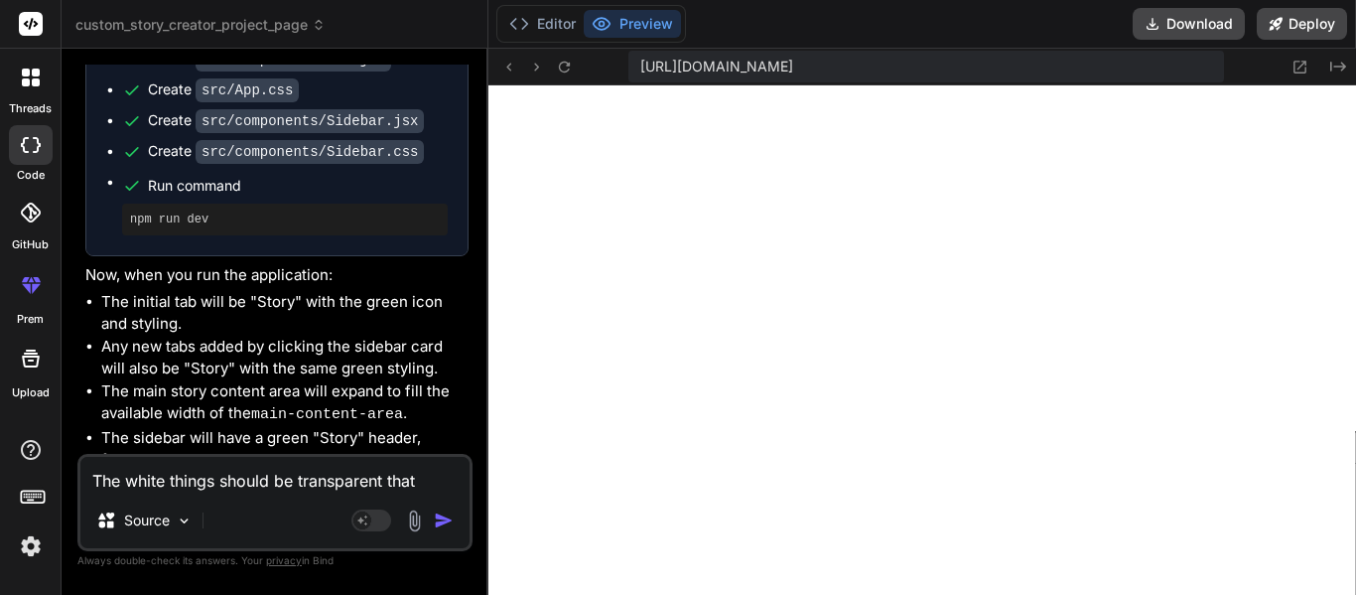
type textarea "x"
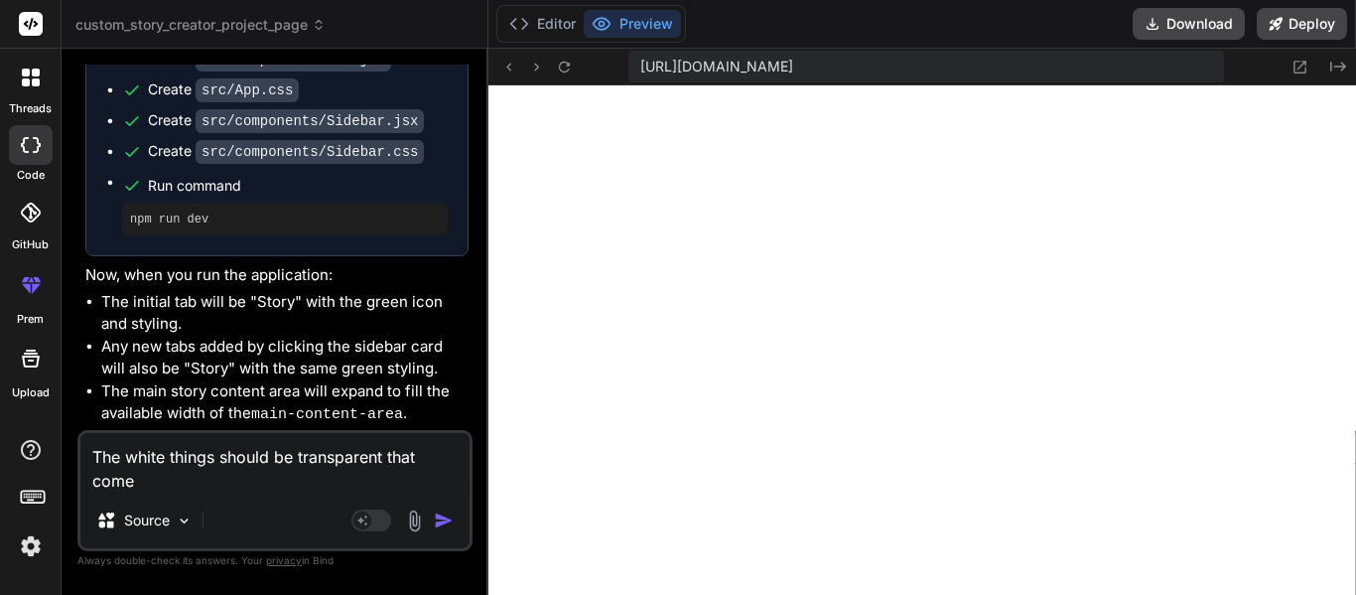
type textarea "The white things should be transparent that come"
click at [15, 77] on div at bounding box center [31, 78] width 42 height 42
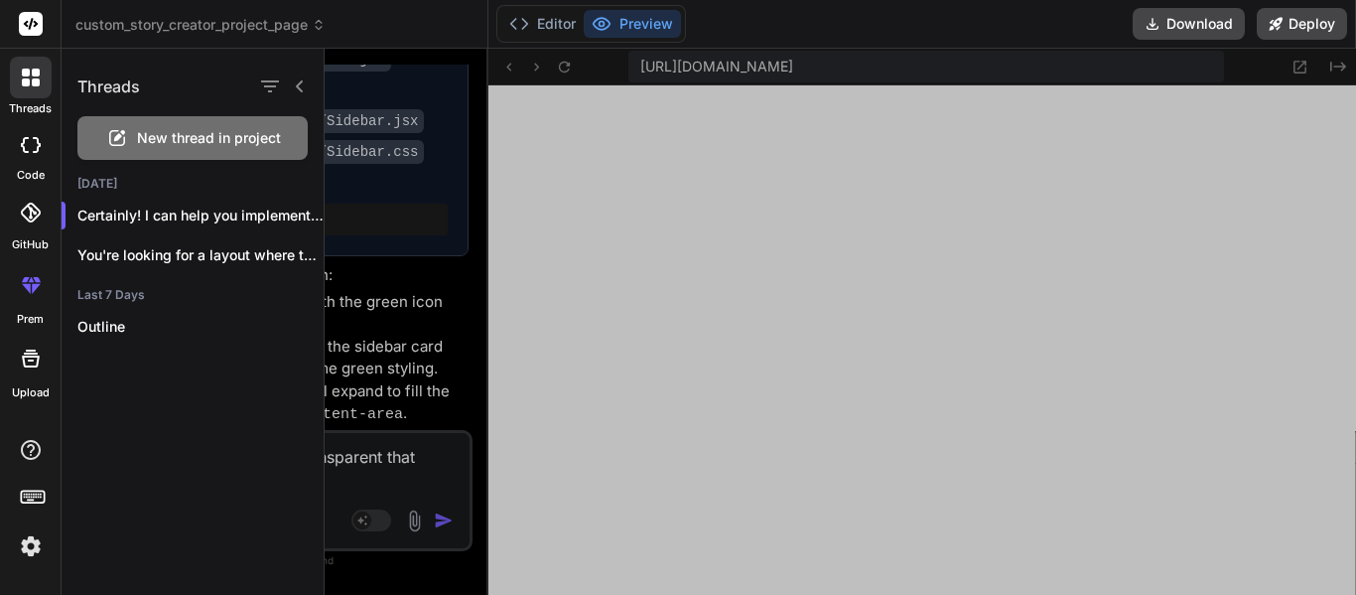
click at [129, 136] on div "New thread in project" at bounding box center [192, 138] width 230 height 44
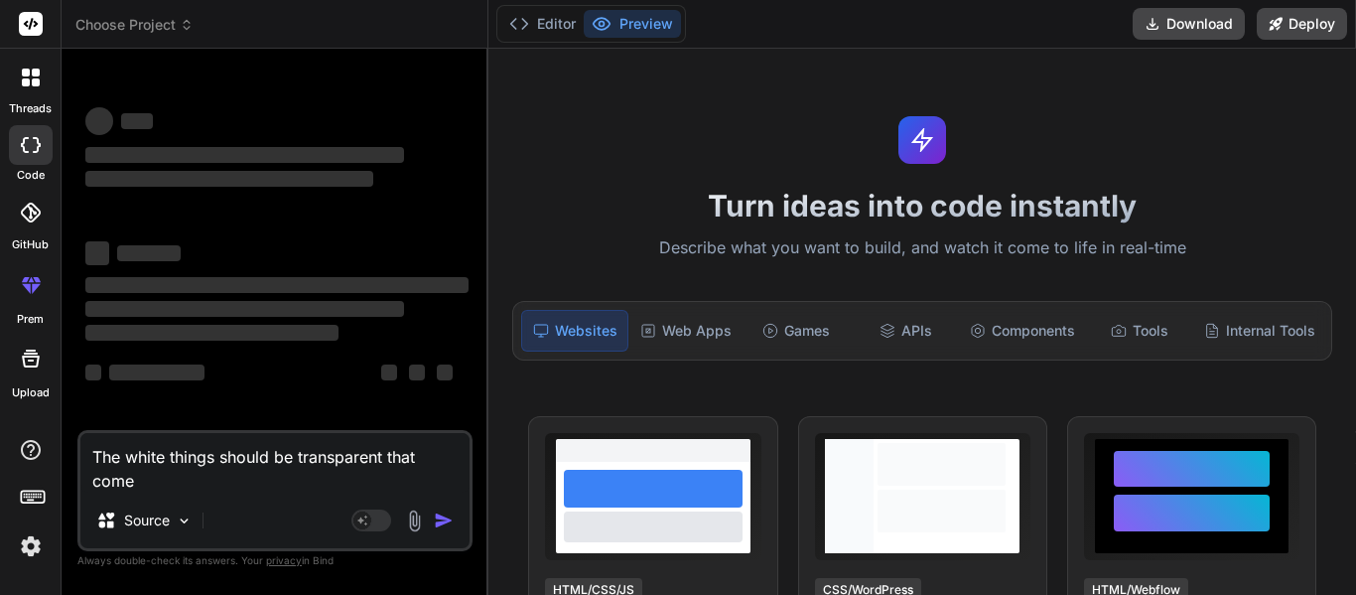
scroll to position [18013, 0]
click at [223, 450] on textarea "The white things should be transparent that come" at bounding box center [274, 463] width 389 height 60
type textarea "x"
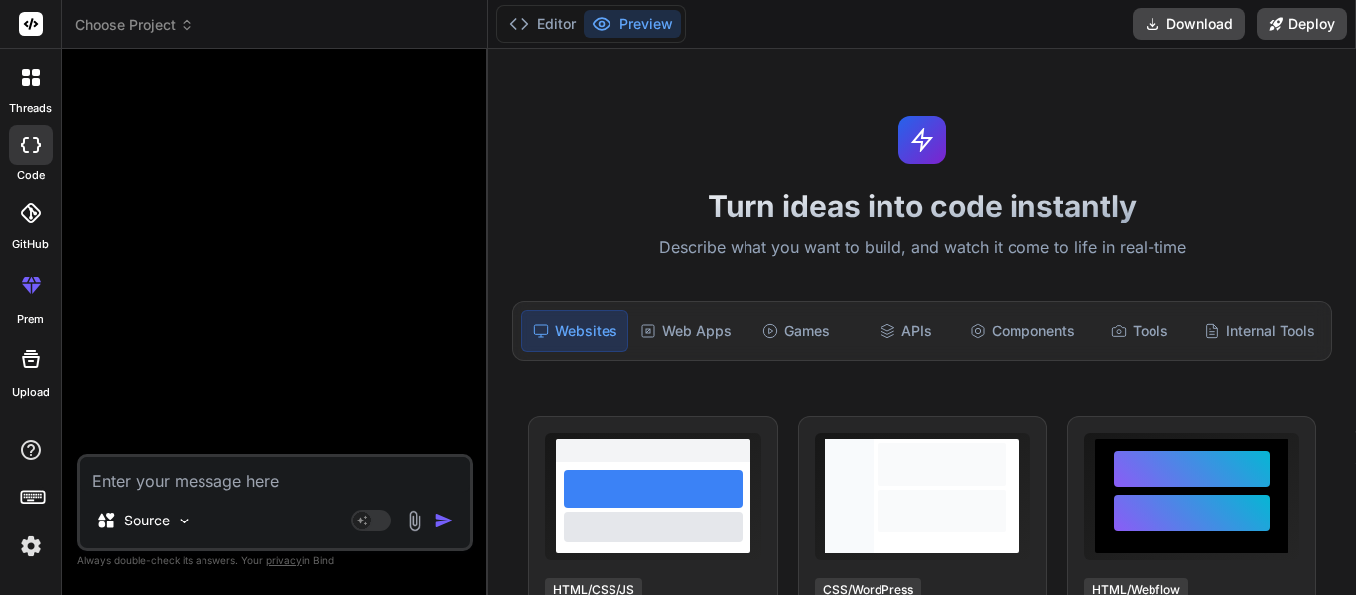
type textarea "M"
type textarea "x"
type textarea "Ma"
type textarea "x"
type textarea "Mak"
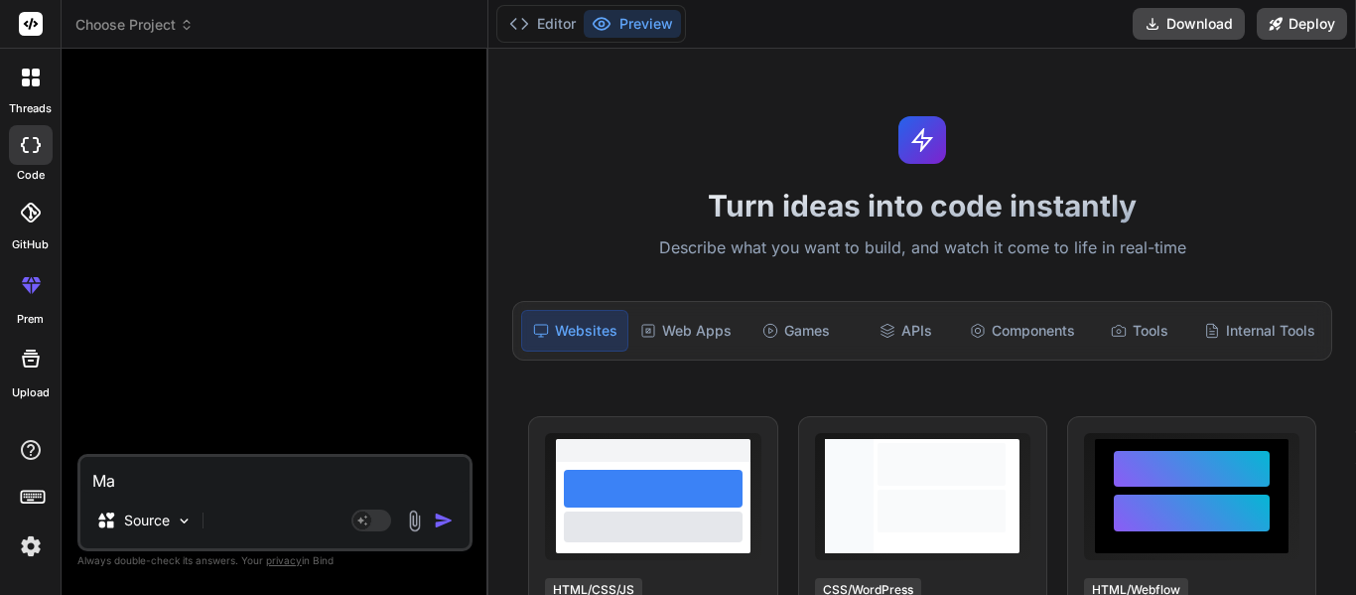
type textarea "x"
type textarea "Make"
type textarea "x"
type textarea "Make"
type textarea "x"
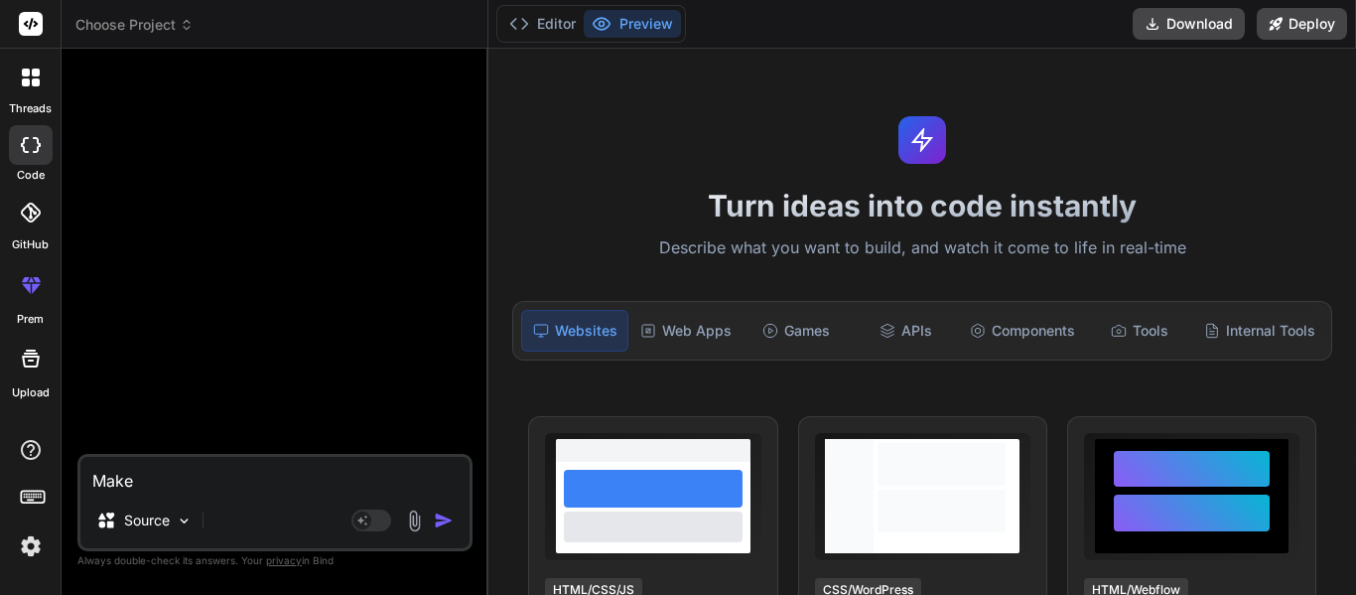
type textarea "Make m"
type textarea "x"
type textarea "Make me"
type textarea "x"
type textarea "Make me"
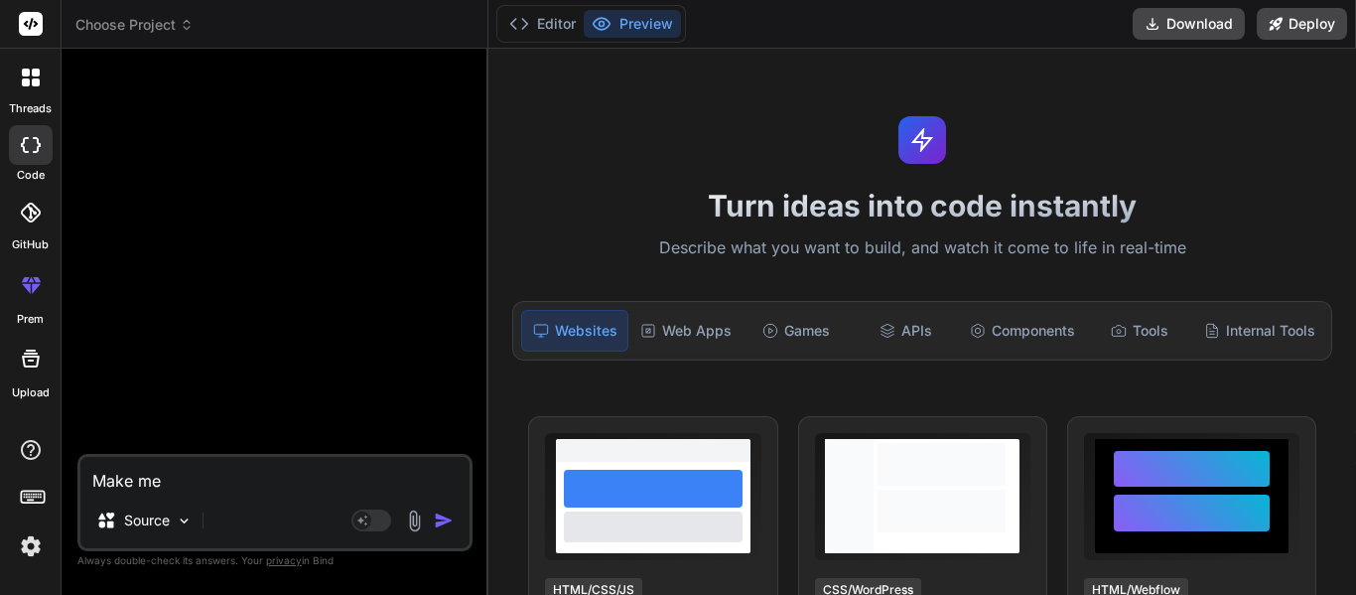
type textarea "x"
type textarea "Make me M"
type textarea "x"
type textarea "Make me Ma"
type textarea "x"
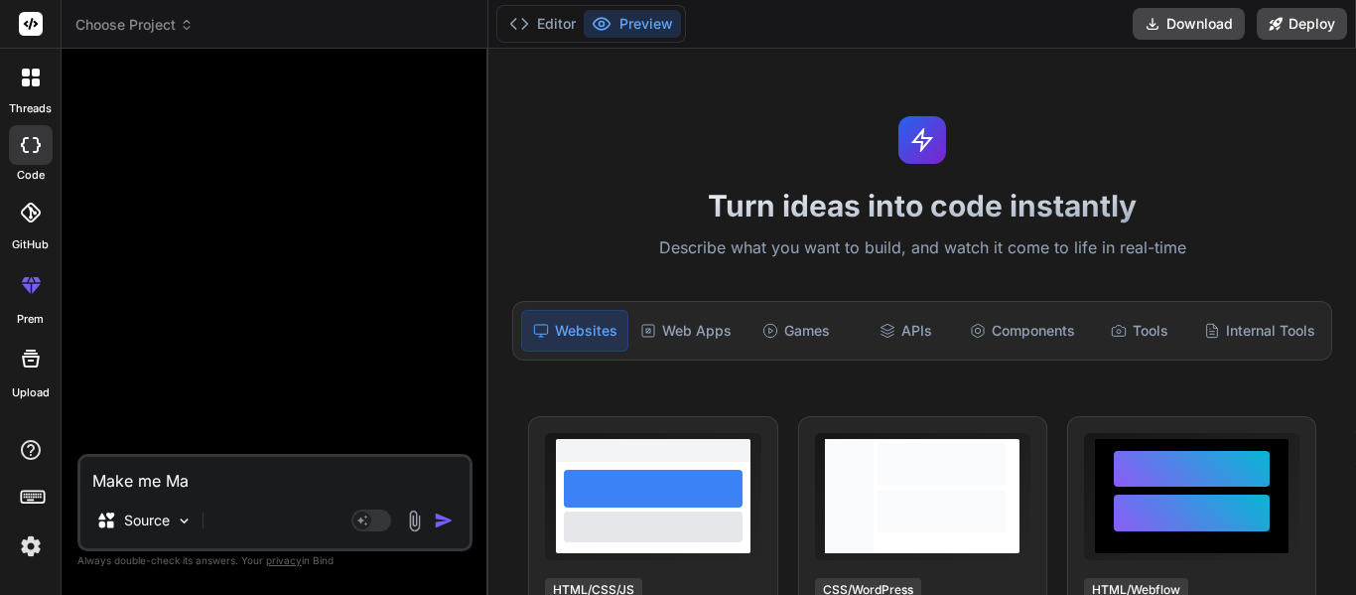
type textarea "Make me Mav"
type textarea "x"
type textarea "Make me Mavi"
type textarea "x"
type textarea "Make me Mavin"
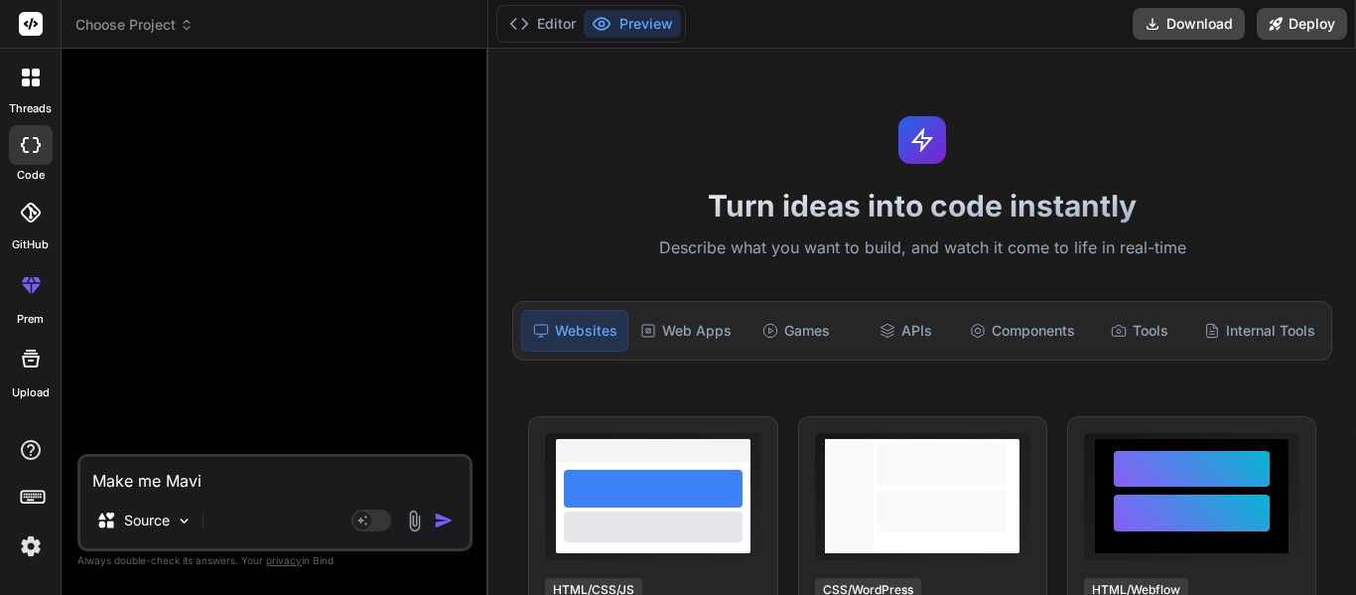
type textarea "x"
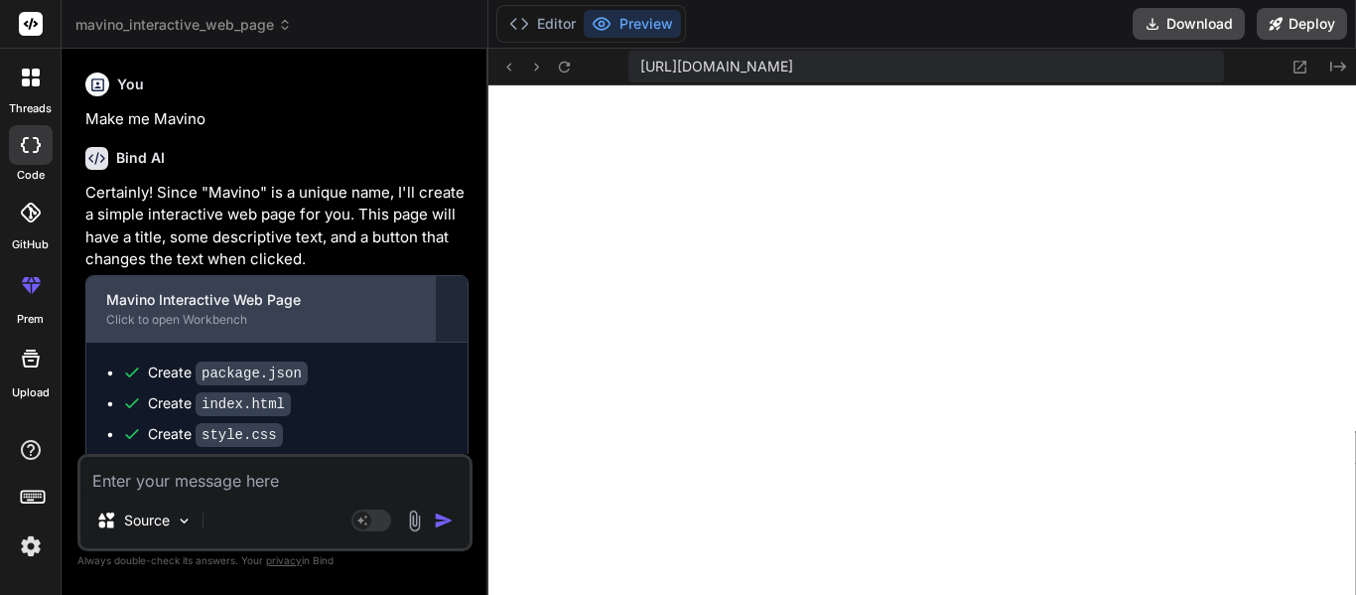
scroll to position [336, 0]
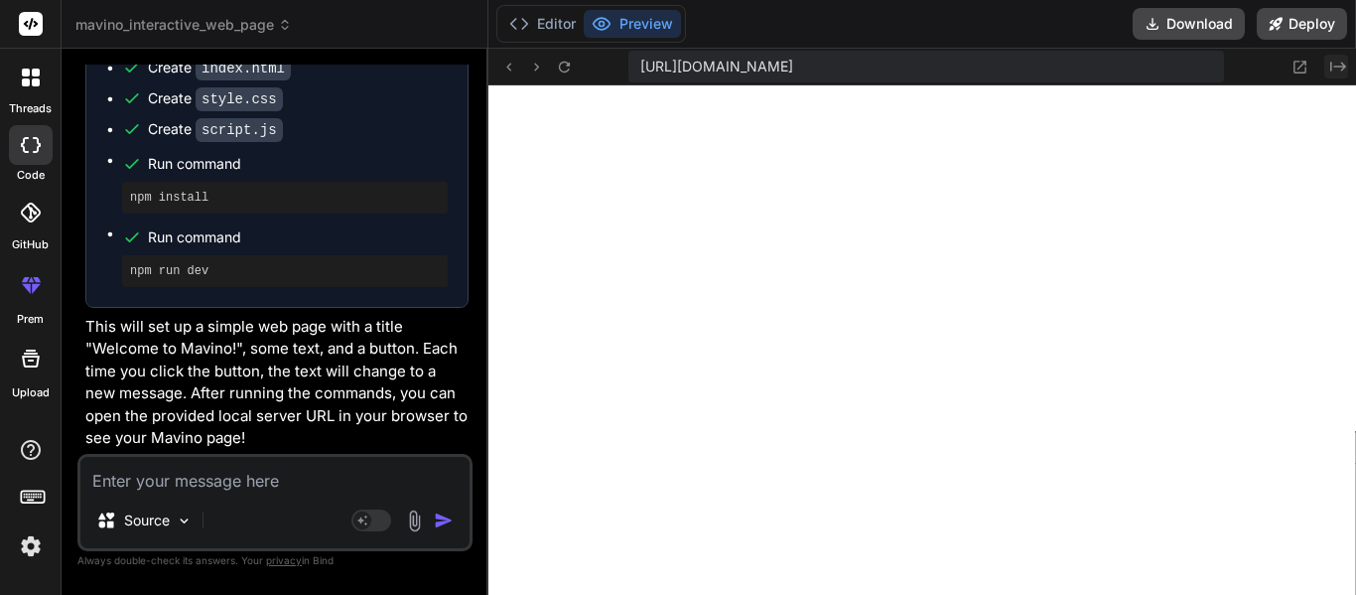
click at [1344, 66] on icon at bounding box center [1339, 67] width 16 height 10
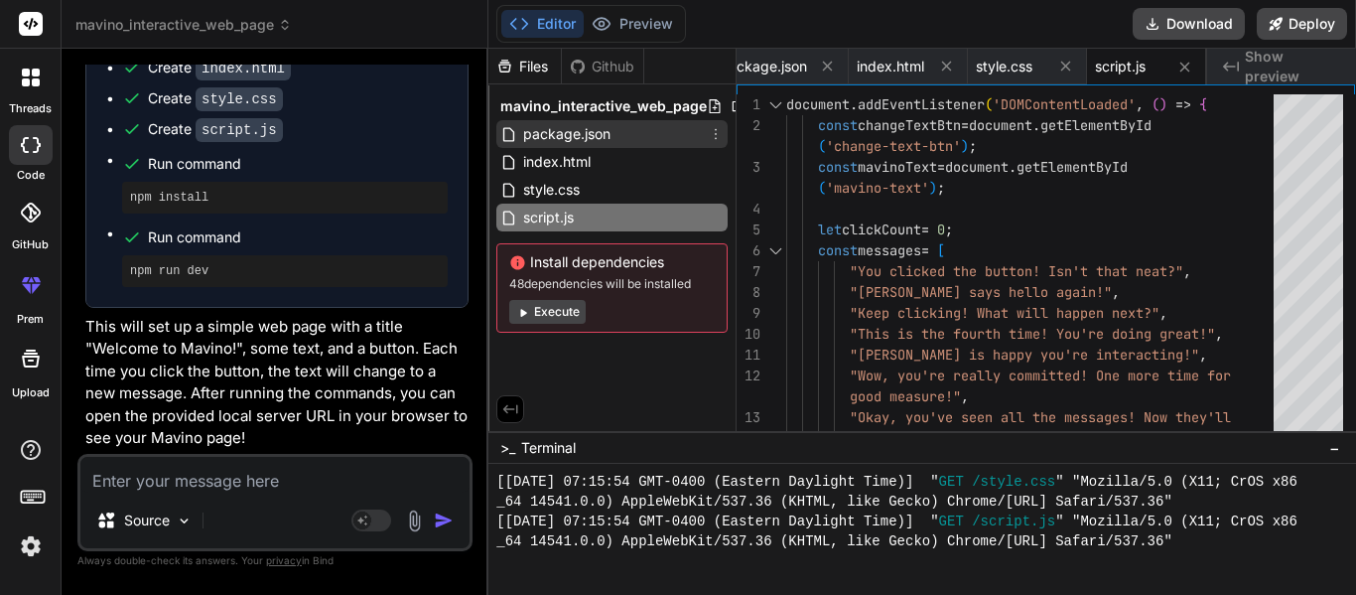
click at [608, 137] on span "package.json" at bounding box center [566, 134] width 91 height 24
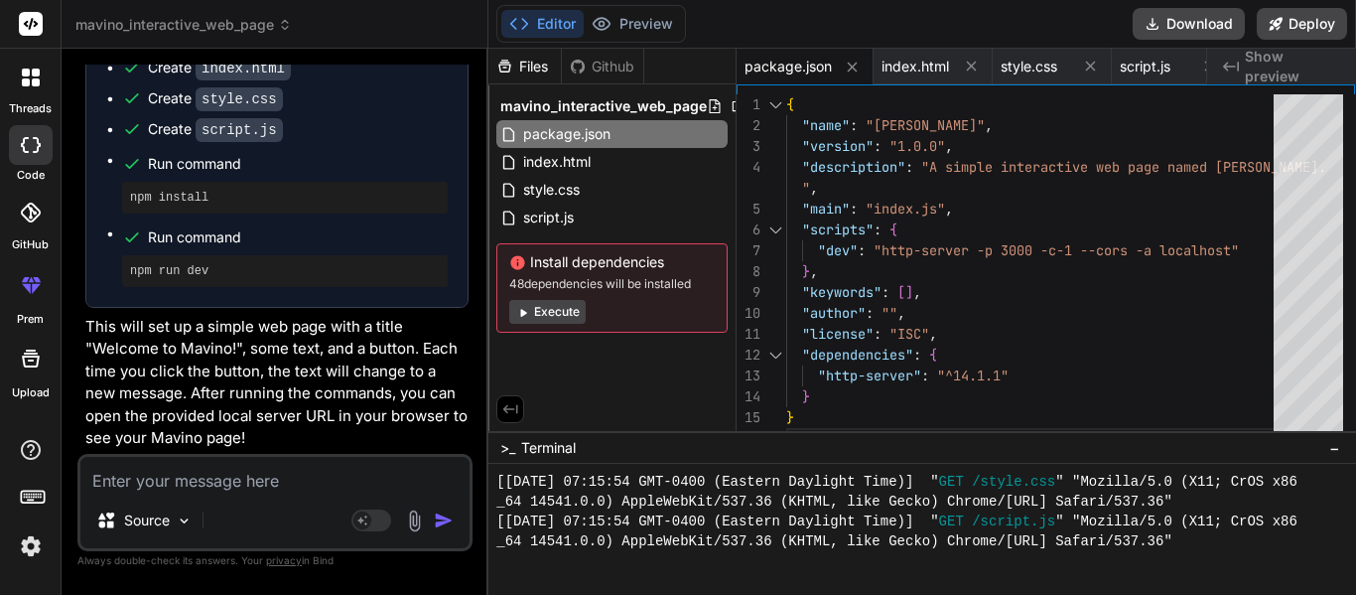
click at [1247, 57] on span "Show preview" at bounding box center [1292, 67] width 95 height 40
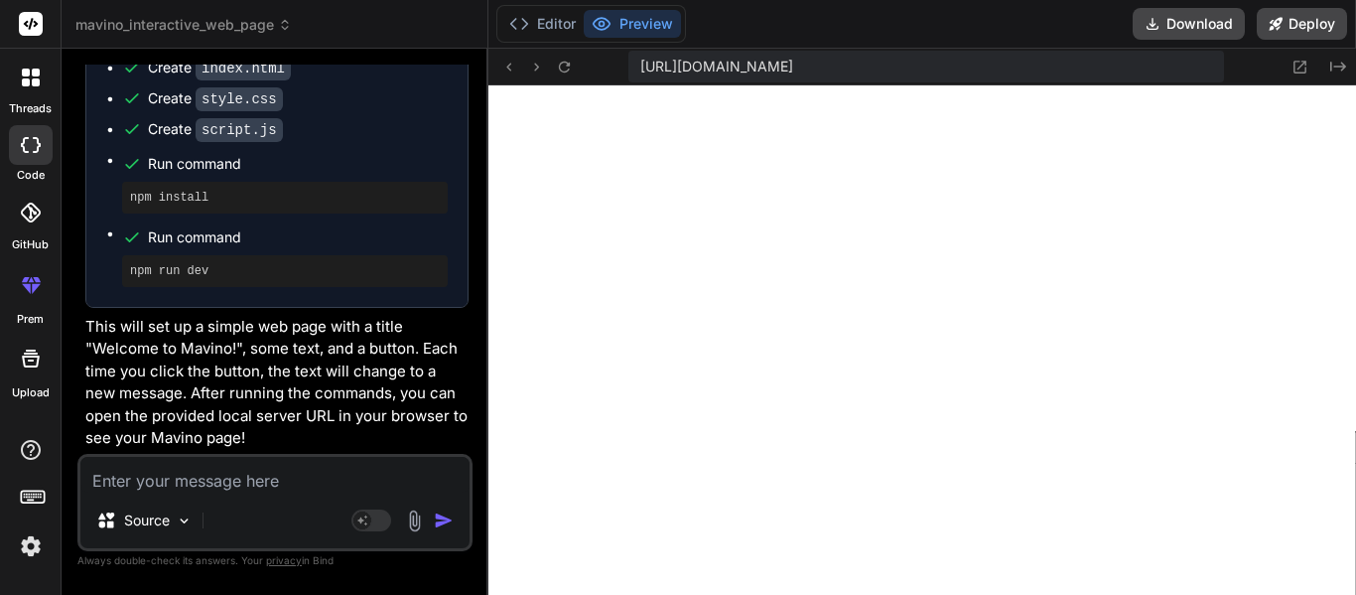
click at [1352, 65] on div "[URL][DOMAIN_NAME] Created with Pixso." at bounding box center [923, 67] width 868 height 37
click at [1341, 69] on icon "Created with Pixso." at bounding box center [1339, 67] width 16 height 16
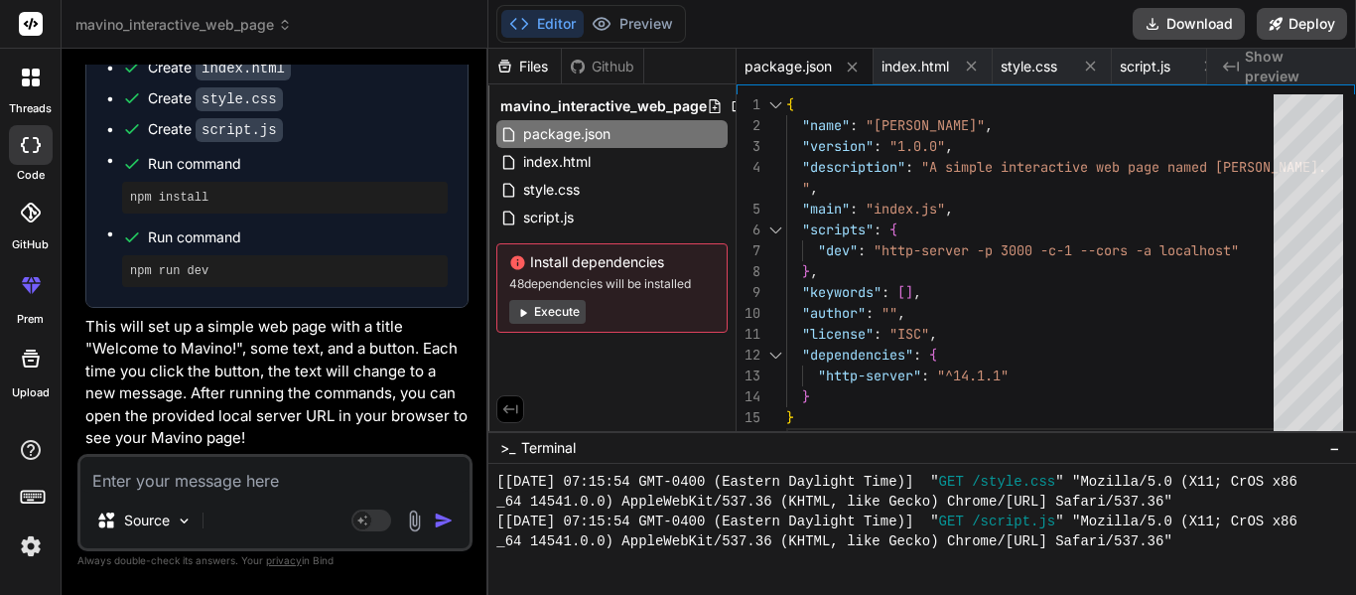
click at [1339, 69] on span "Show preview" at bounding box center [1292, 67] width 95 height 40
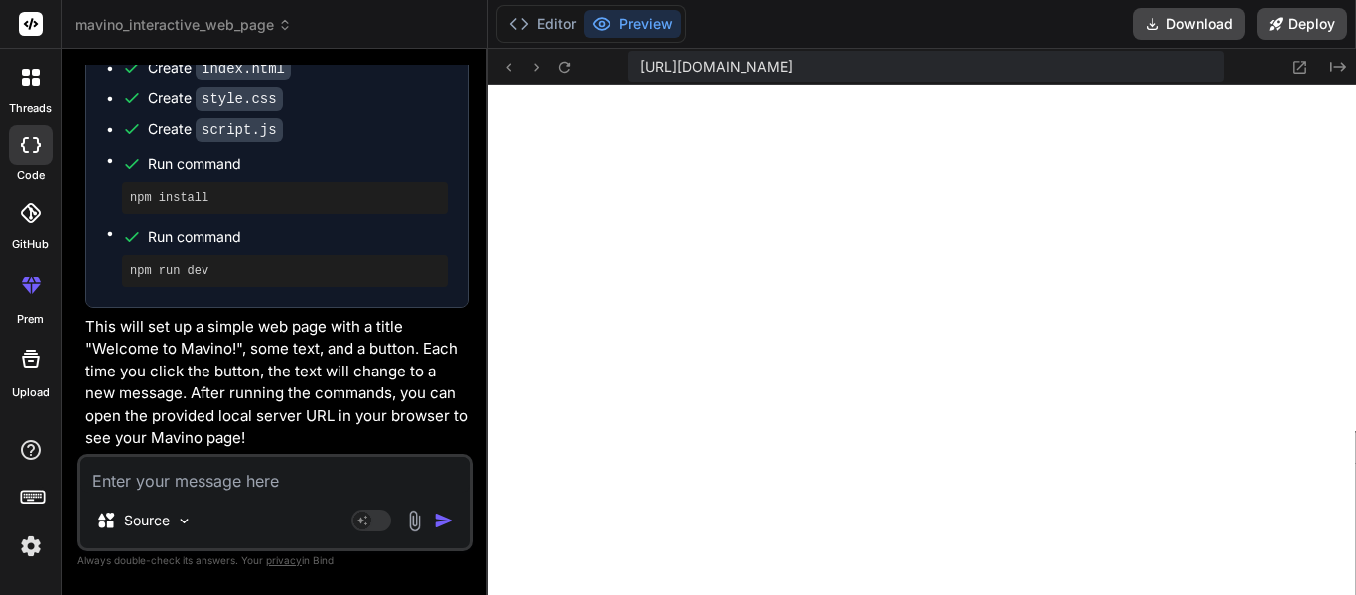
click at [189, 471] on textarea at bounding box center [274, 475] width 389 height 36
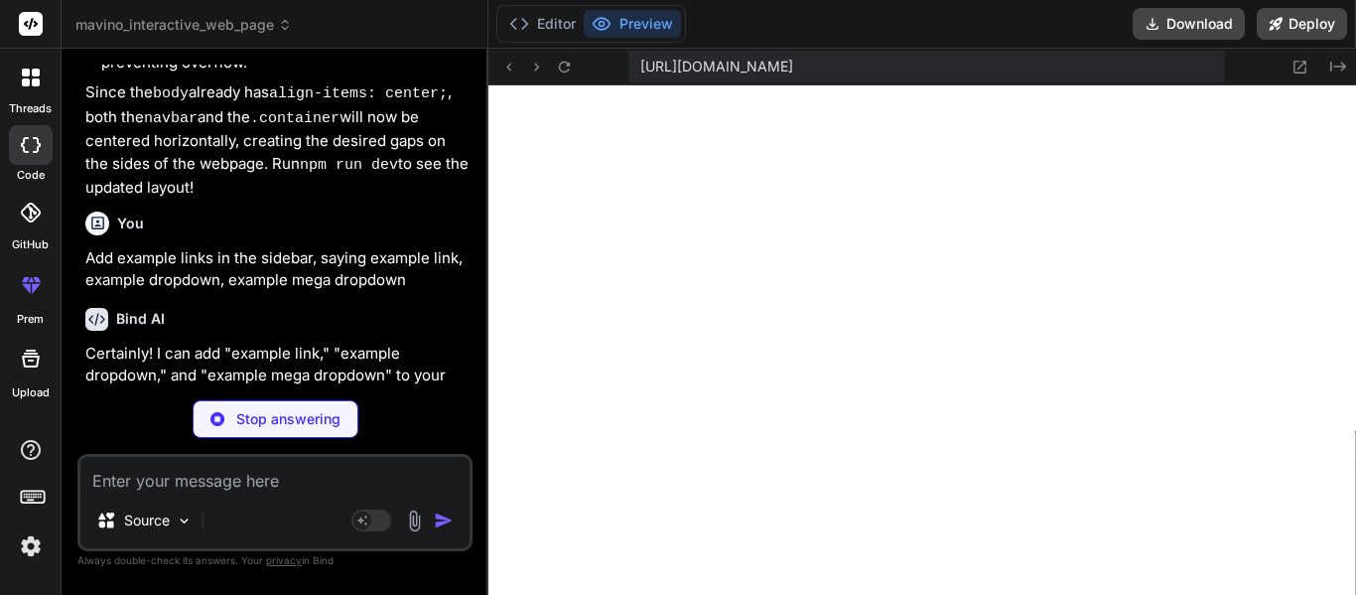
scroll to position [2825, 0]
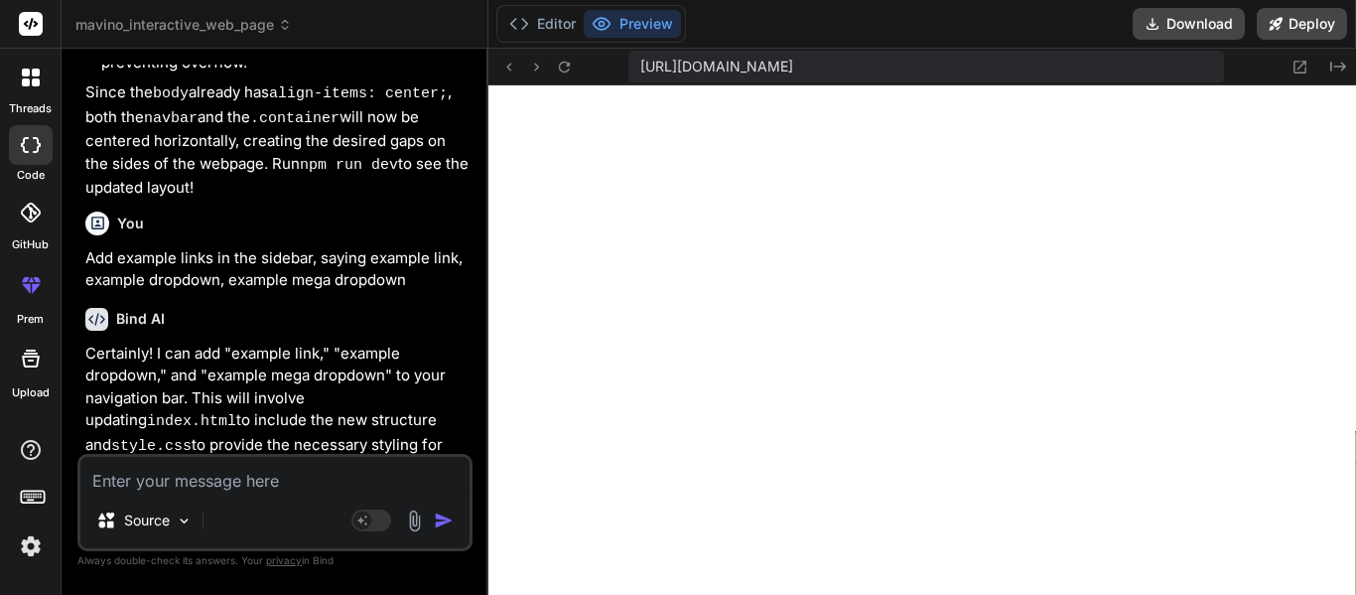
click at [246, 483] on textarea at bounding box center [274, 475] width 389 height 36
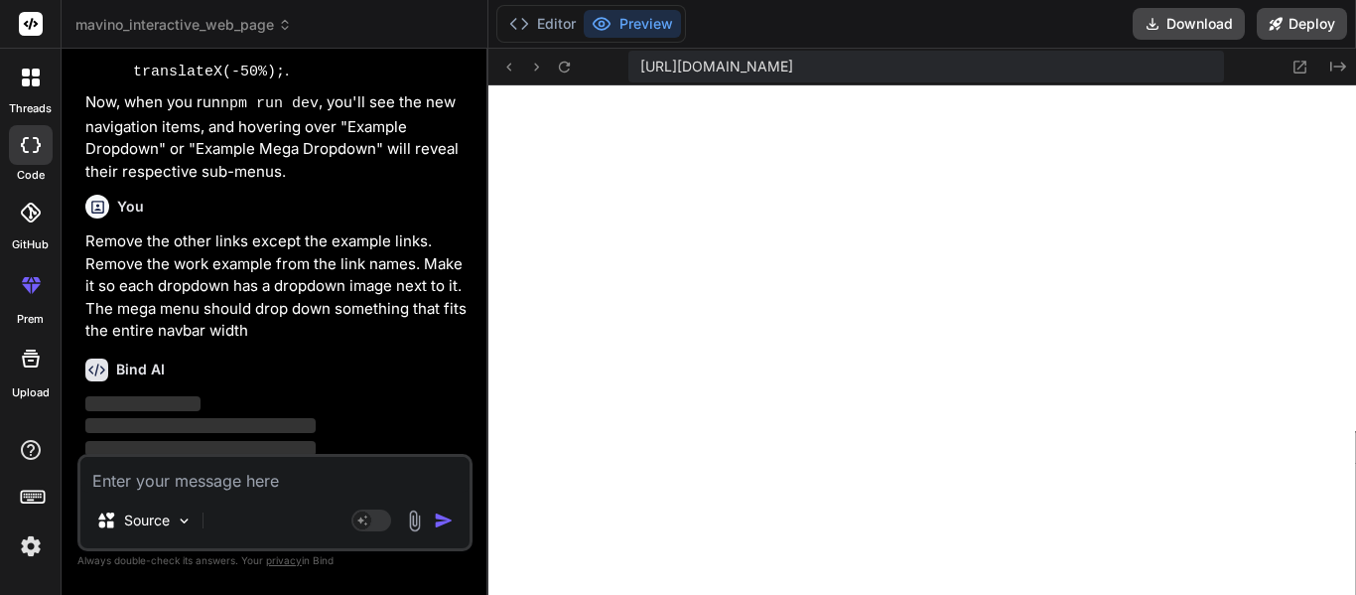
scroll to position [4304, 0]
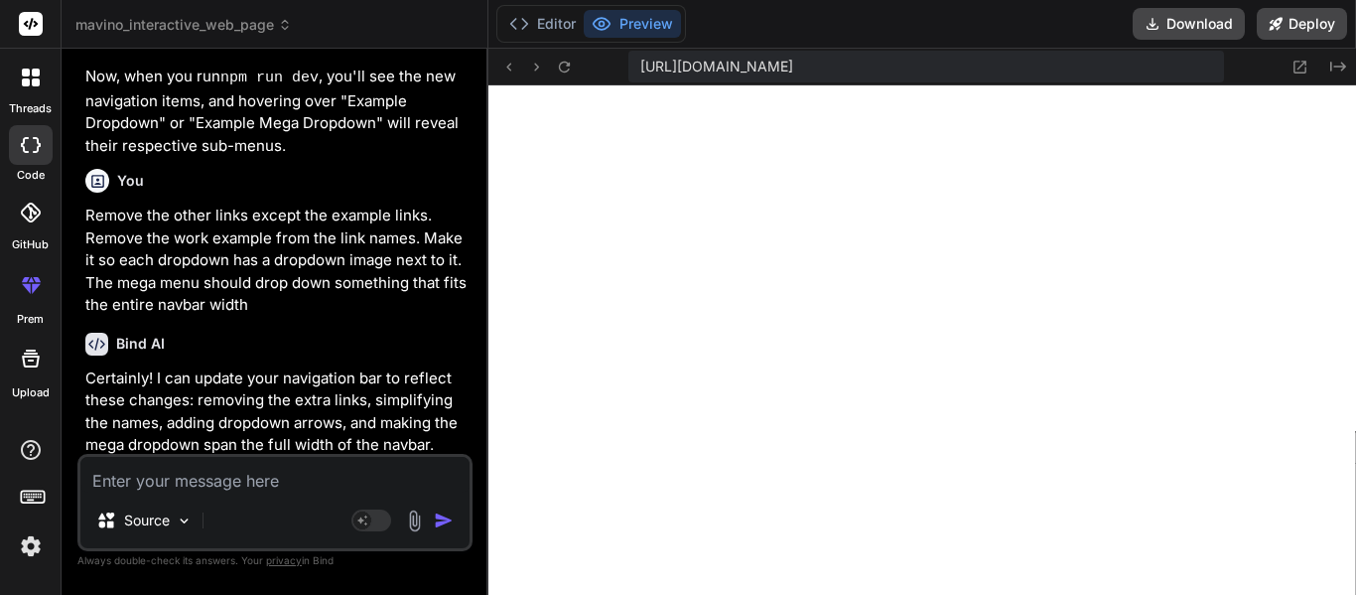
click at [196, 480] on textarea at bounding box center [274, 475] width 389 height 36
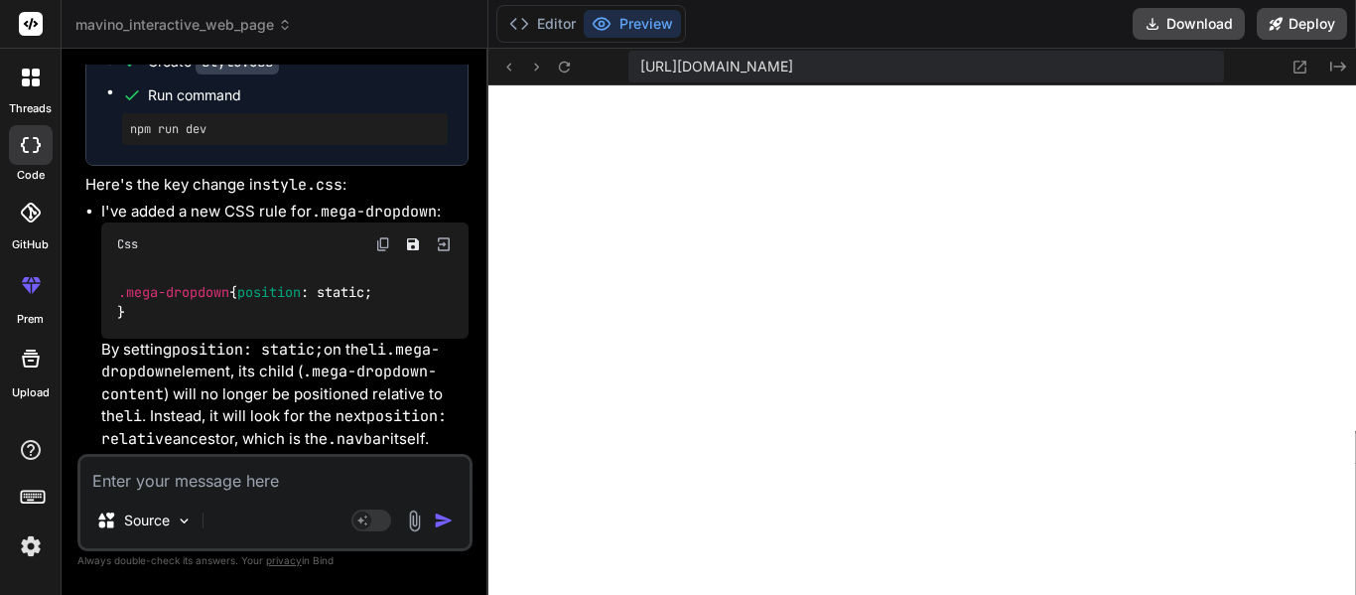
scroll to position [5945, 0]
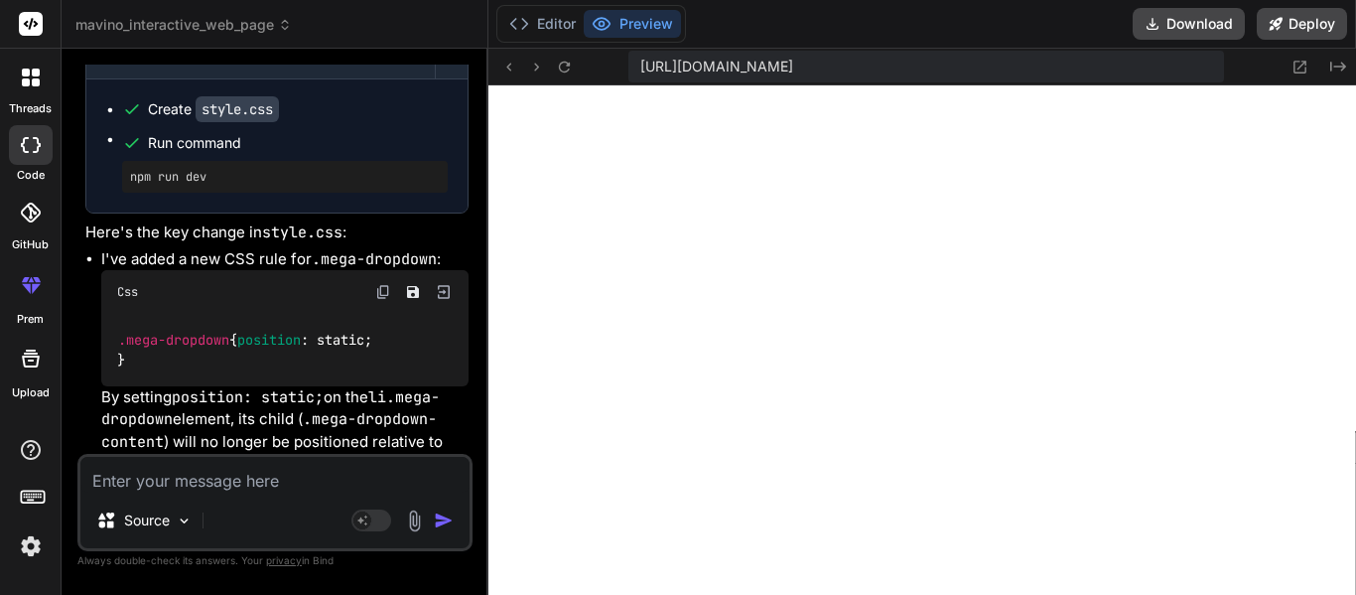
click at [202, 472] on textarea at bounding box center [274, 475] width 389 height 36
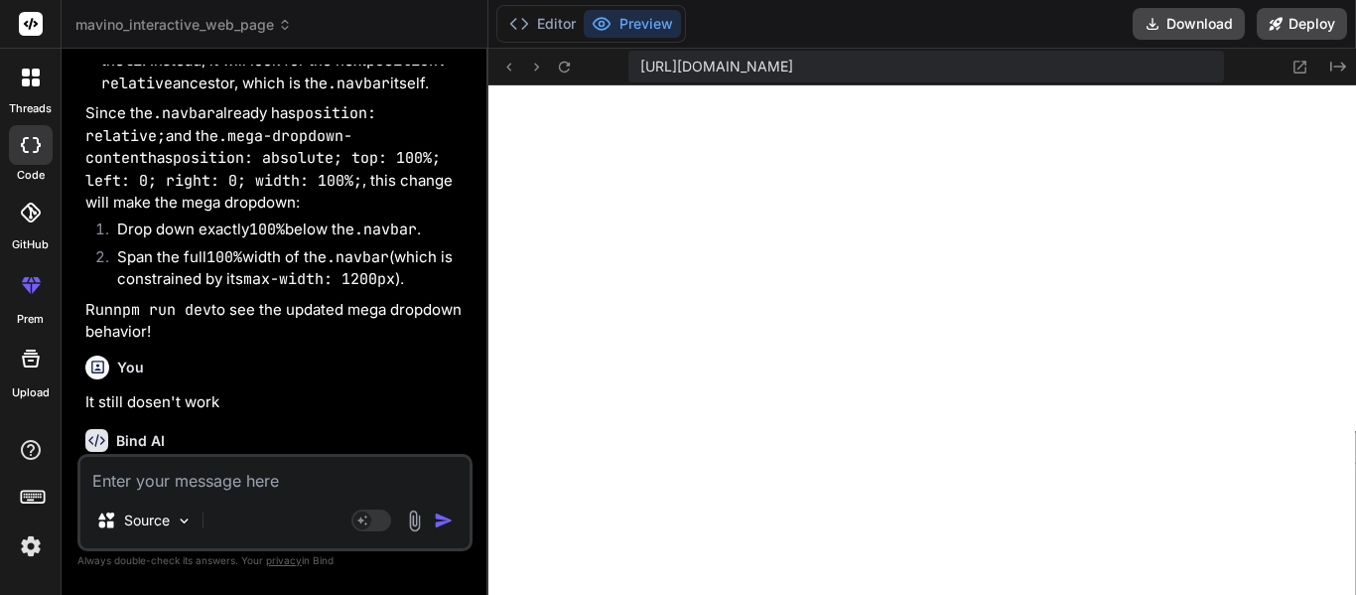
scroll to position [6513, 0]
